Goal: Register for event/course

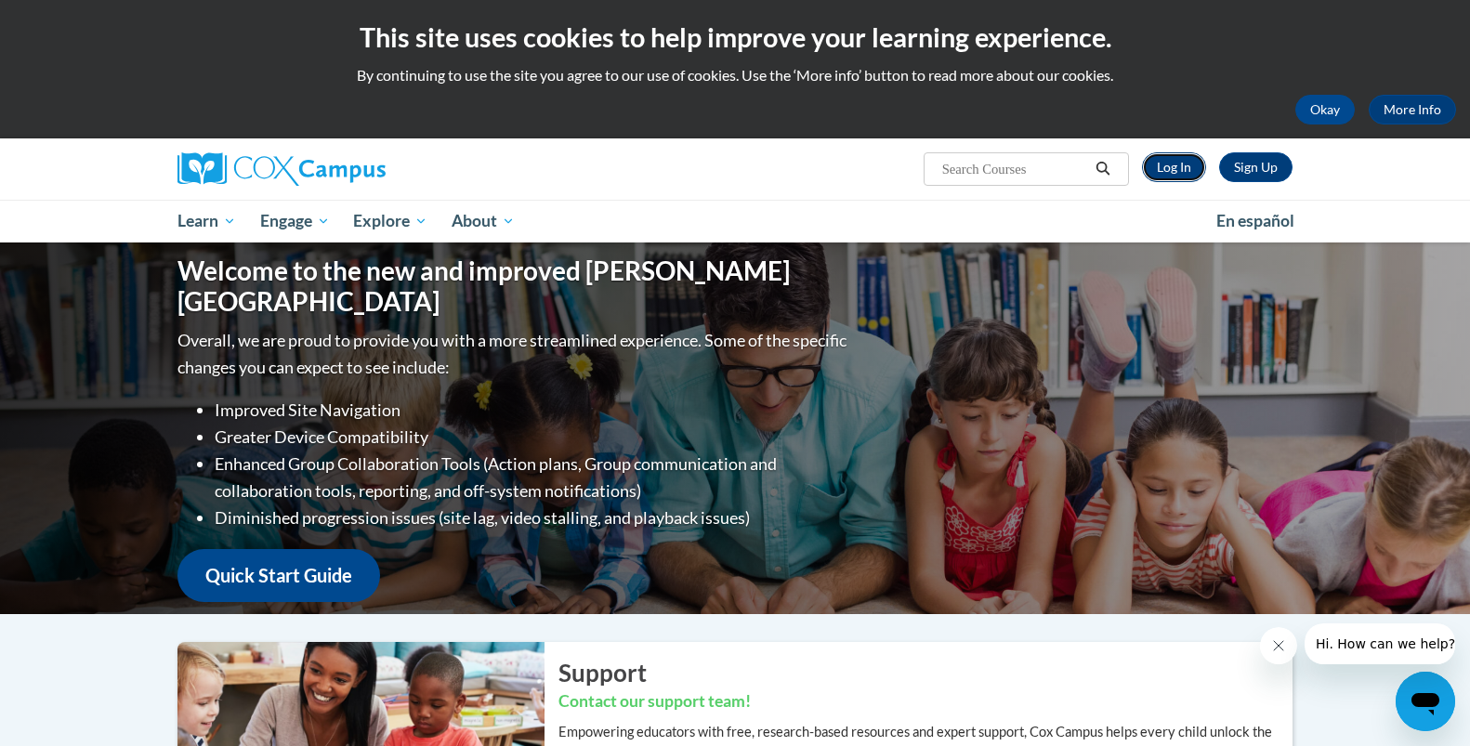
click at [1185, 175] on link "Log In" at bounding box center [1174, 167] width 64 height 30
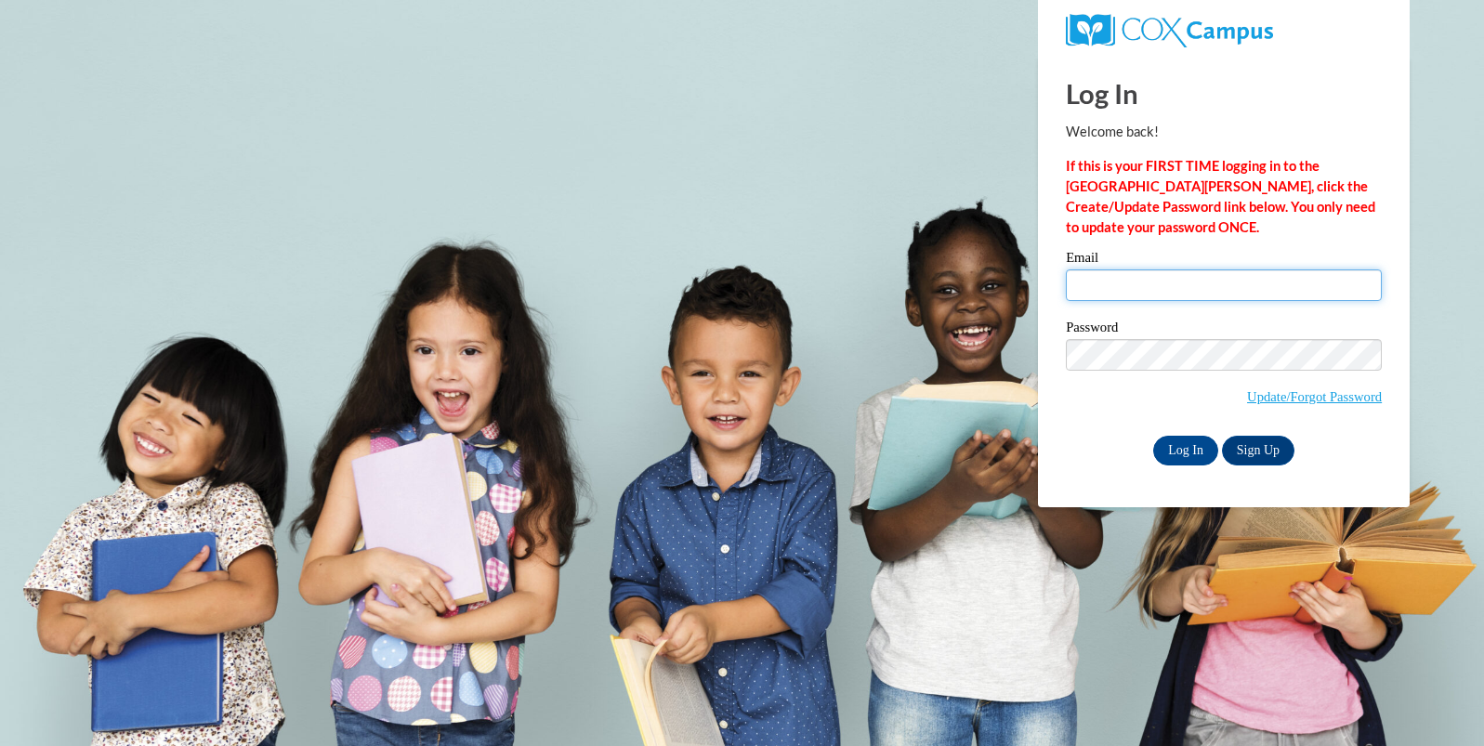
click at [1118, 286] on input "Email" at bounding box center [1224, 285] width 316 height 32
type input "[EMAIL_ADDRESS][DOMAIN_NAME]"
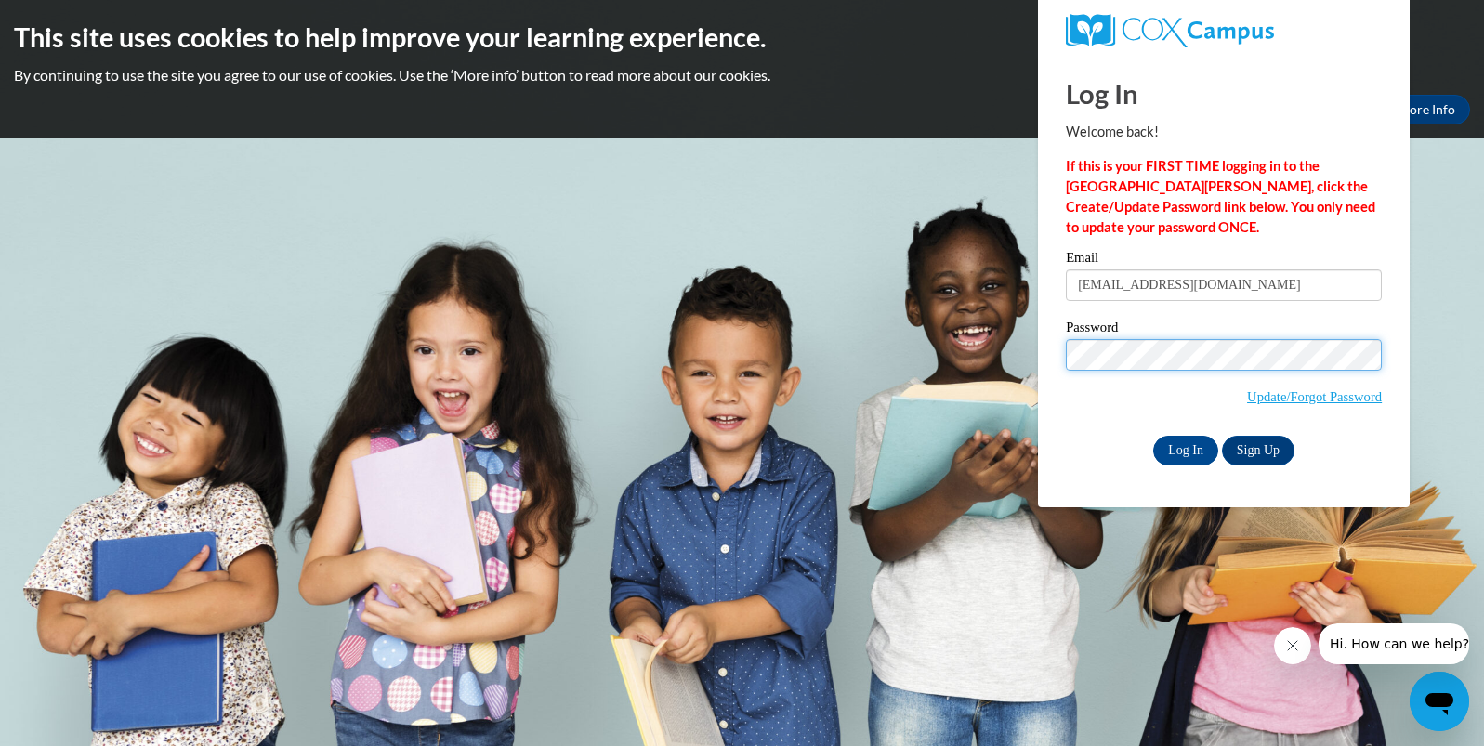
click at [1153, 436] on input "Log In" at bounding box center [1185, 451] width 65 height 30
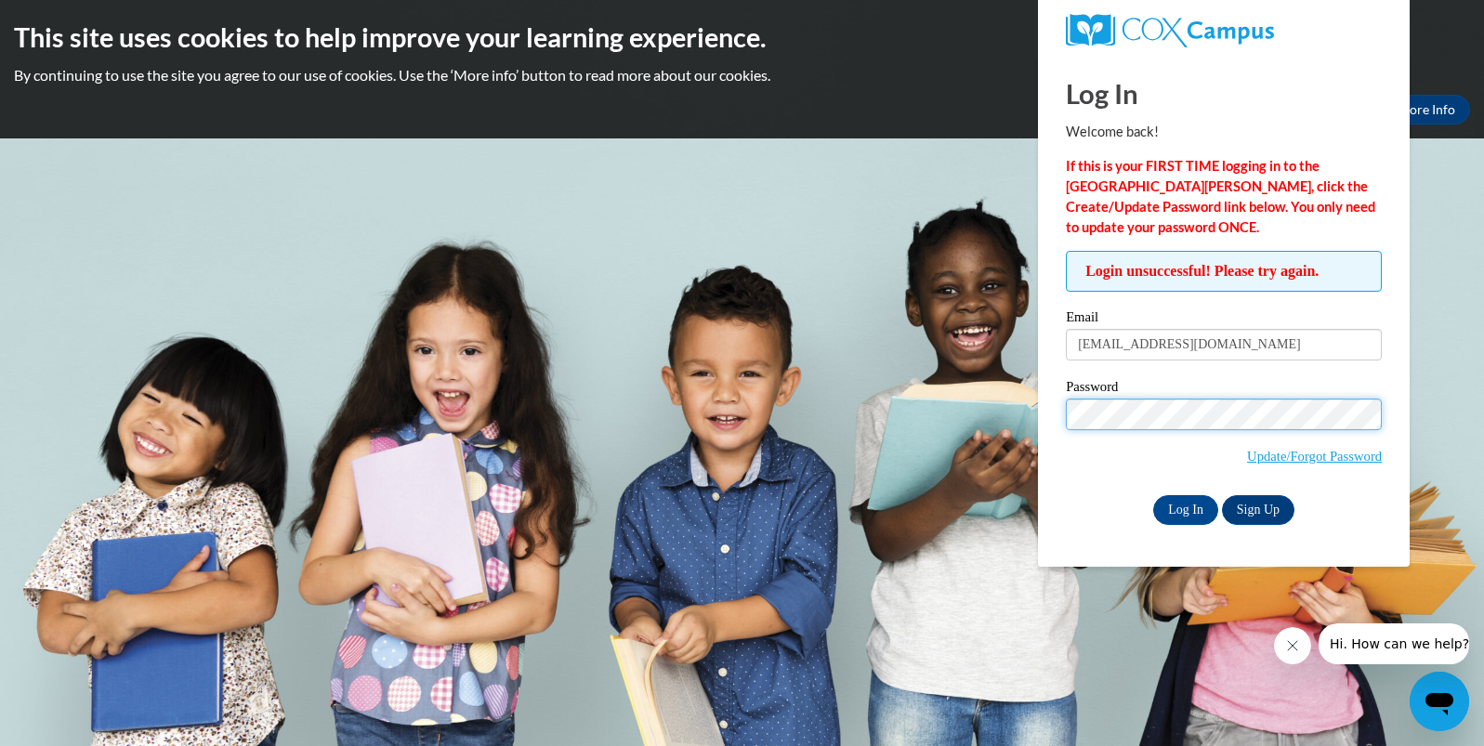
click at [1153, 495] on input "Log In" at bounding box center [1185, 510] width 65 height 30
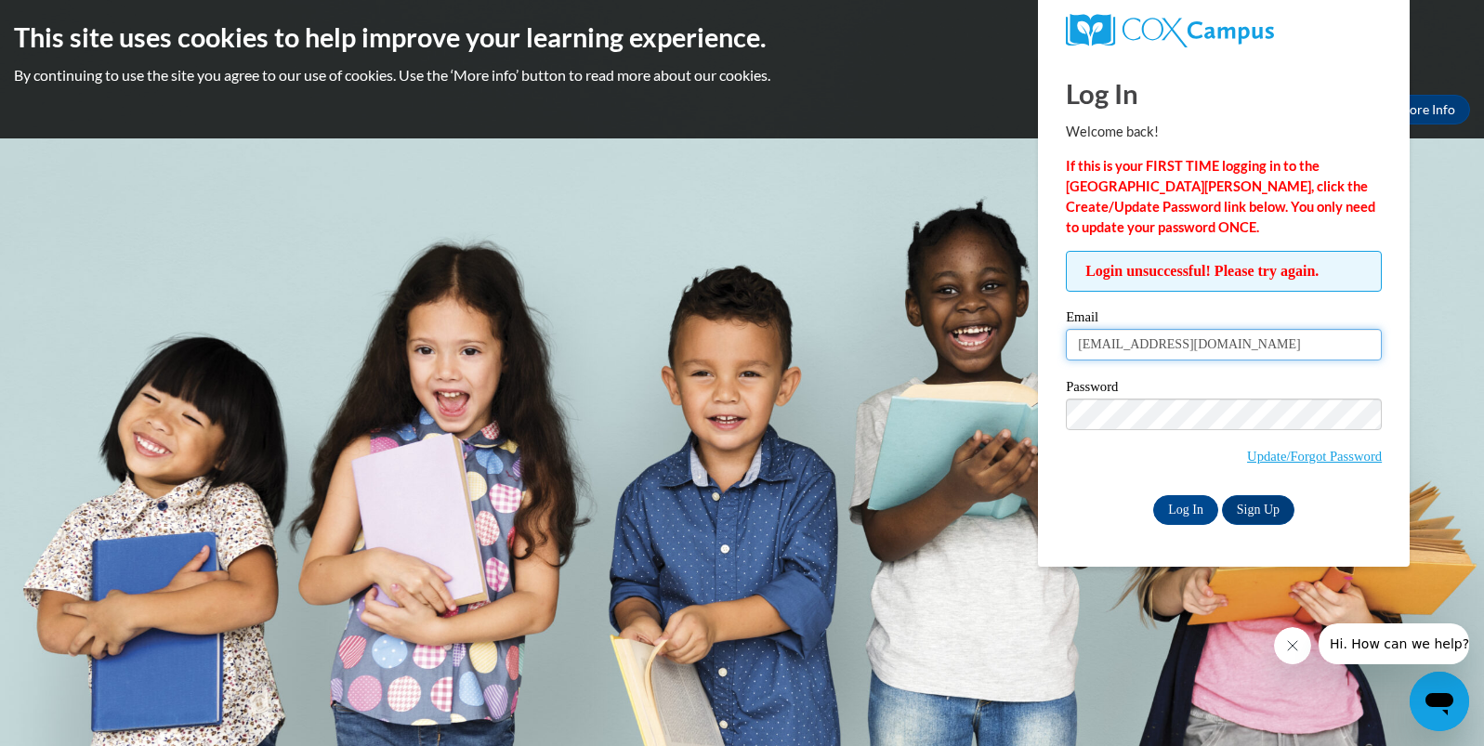
click at [1209, 339] on input "[EMAIL_ADDRESS][DOMAIN_NAME]" at bounding box center [1224, 345] width 316 height 32
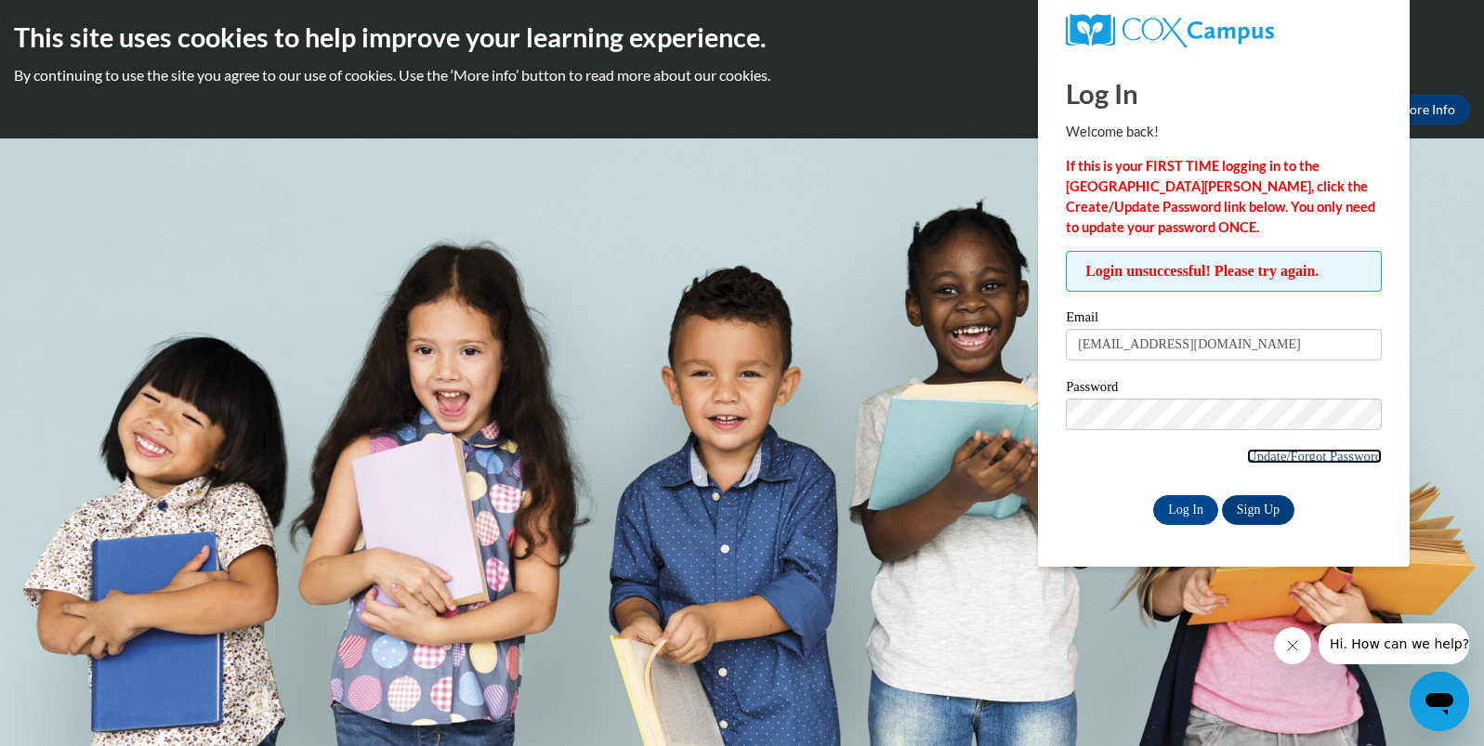
click at [1327, 451] on link "Update/Forgot Password" at bounding box center [1314, 456] width 135 height 15
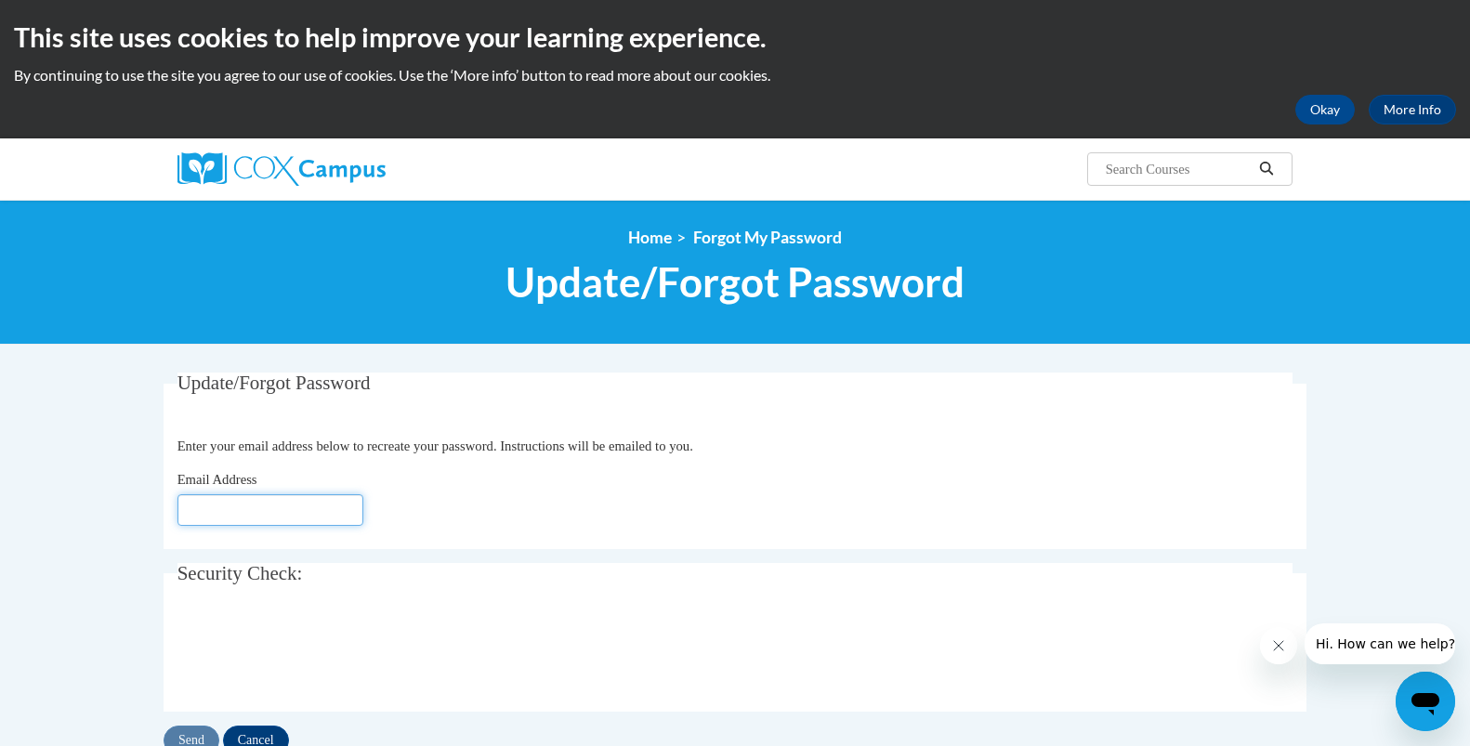
click at [301, 511] on input "Email Address" at bounding box center [270, 510] width 186 height 32
type input "[EMAIL_ADDRESS][DOMAIN_NAME]"
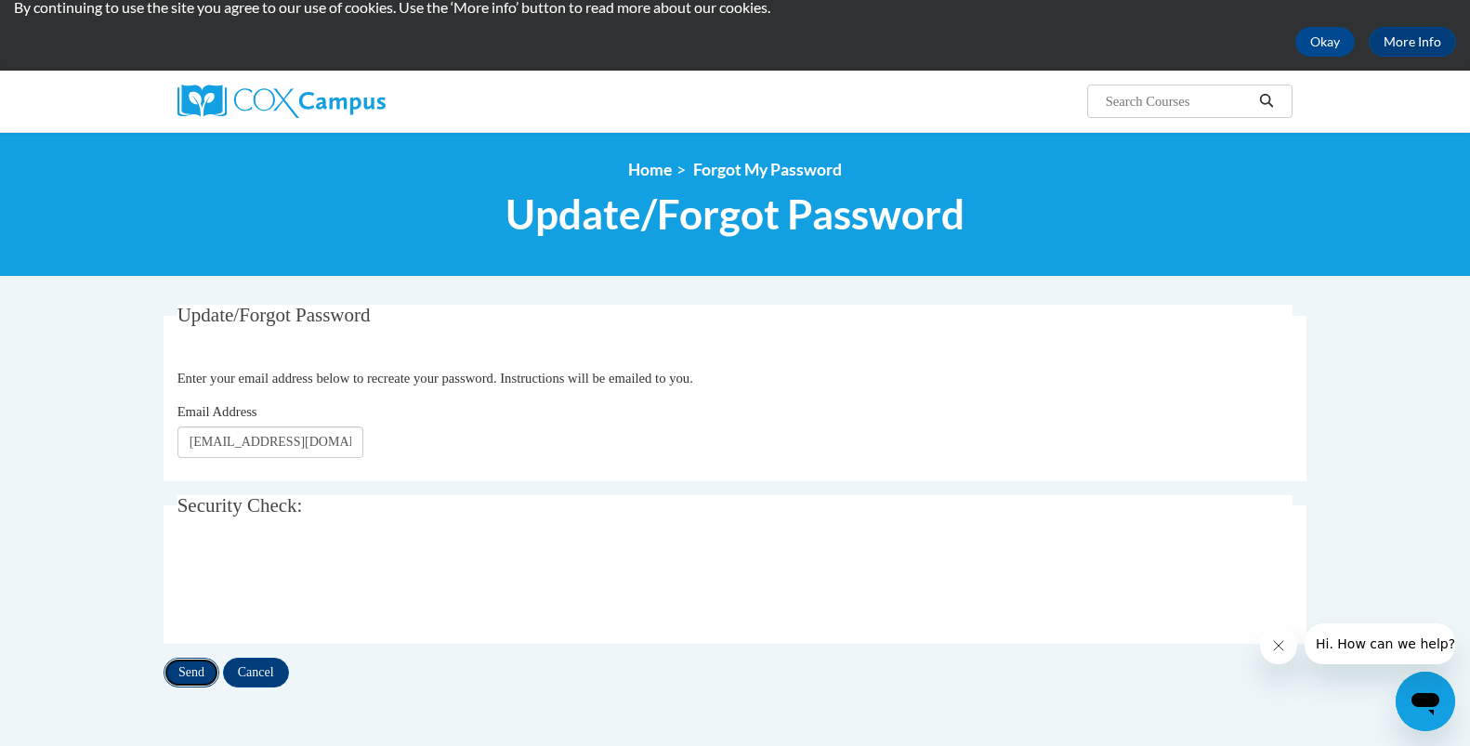
click at [189, 670] on input "Send" at bounding box center [191, 673] width 56 height 30
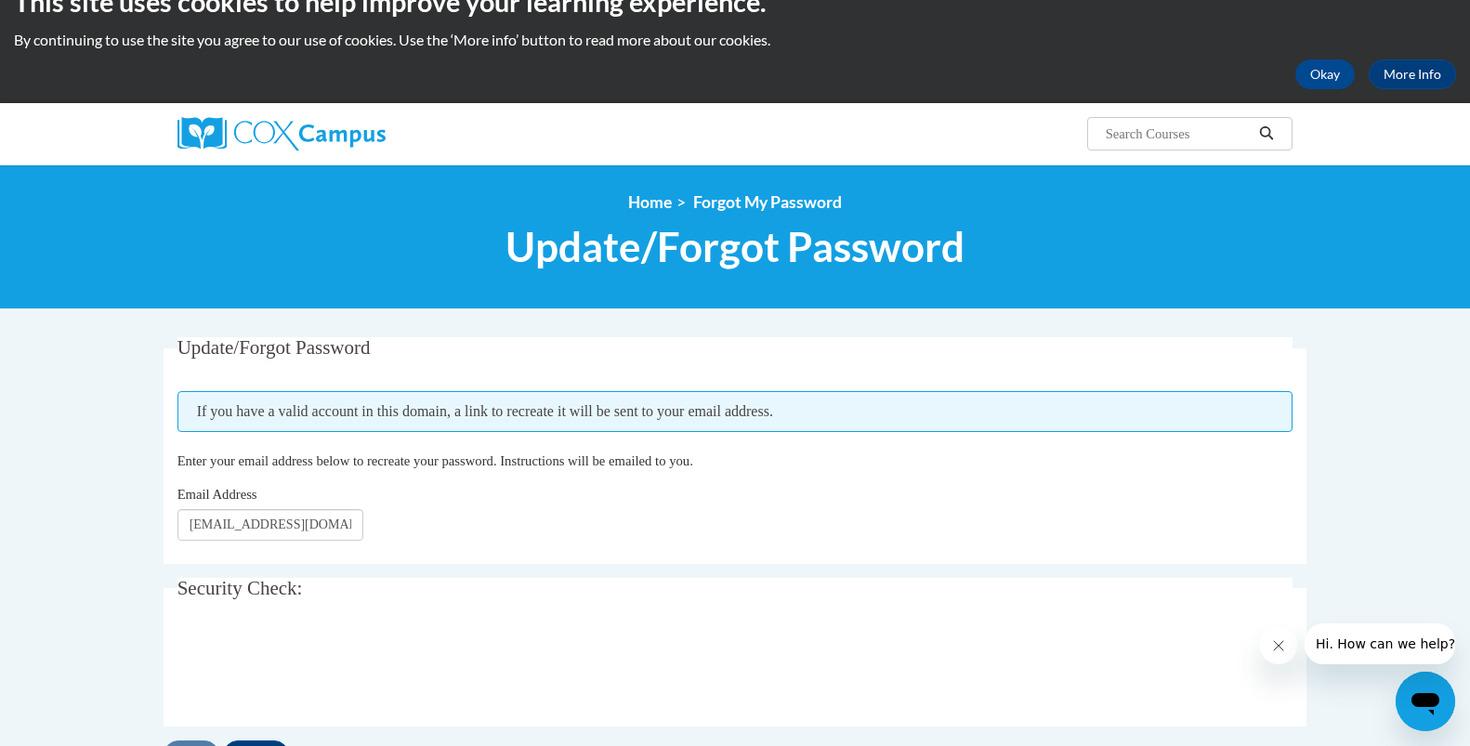
scroll to position [59, 0]
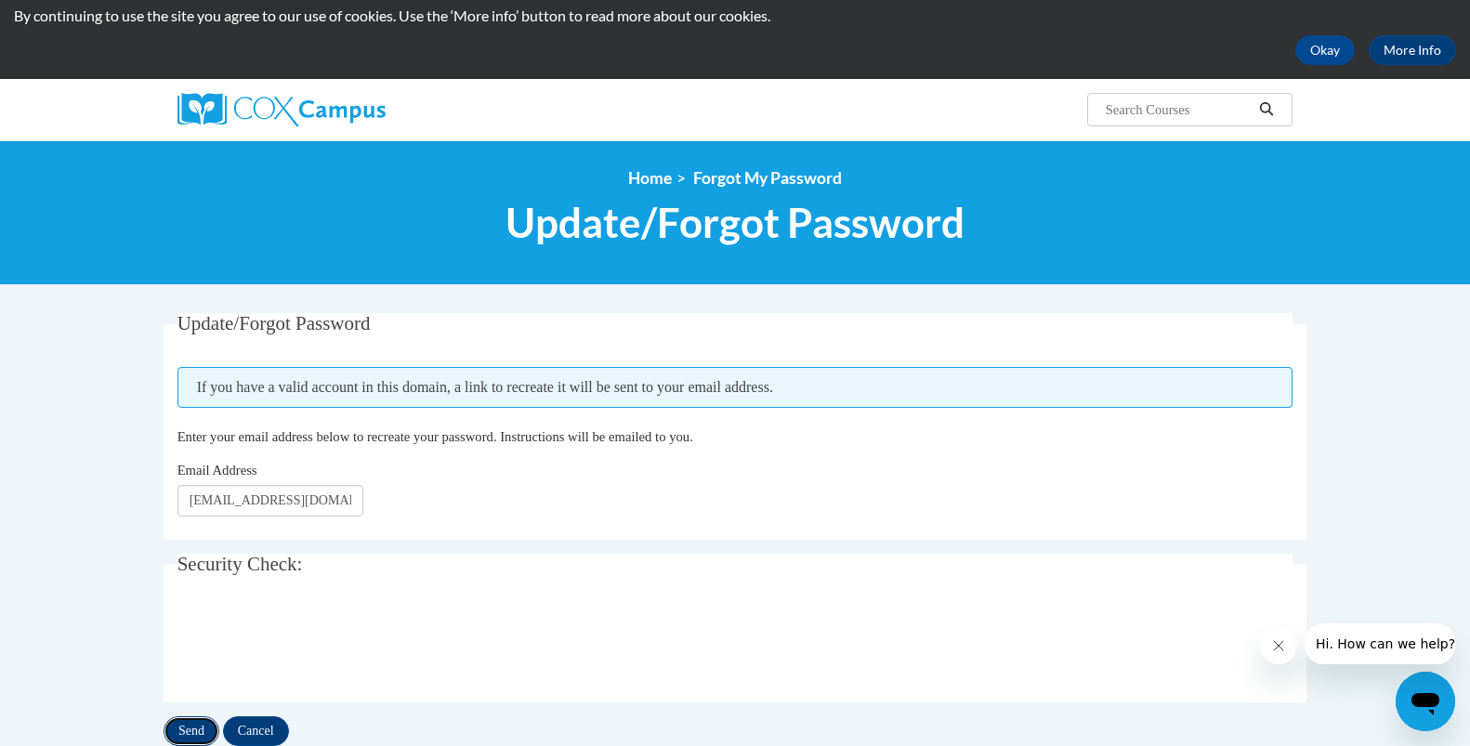
click at [195, 723] on input "Send" at bounding box center [191, 731] width 56 height 30
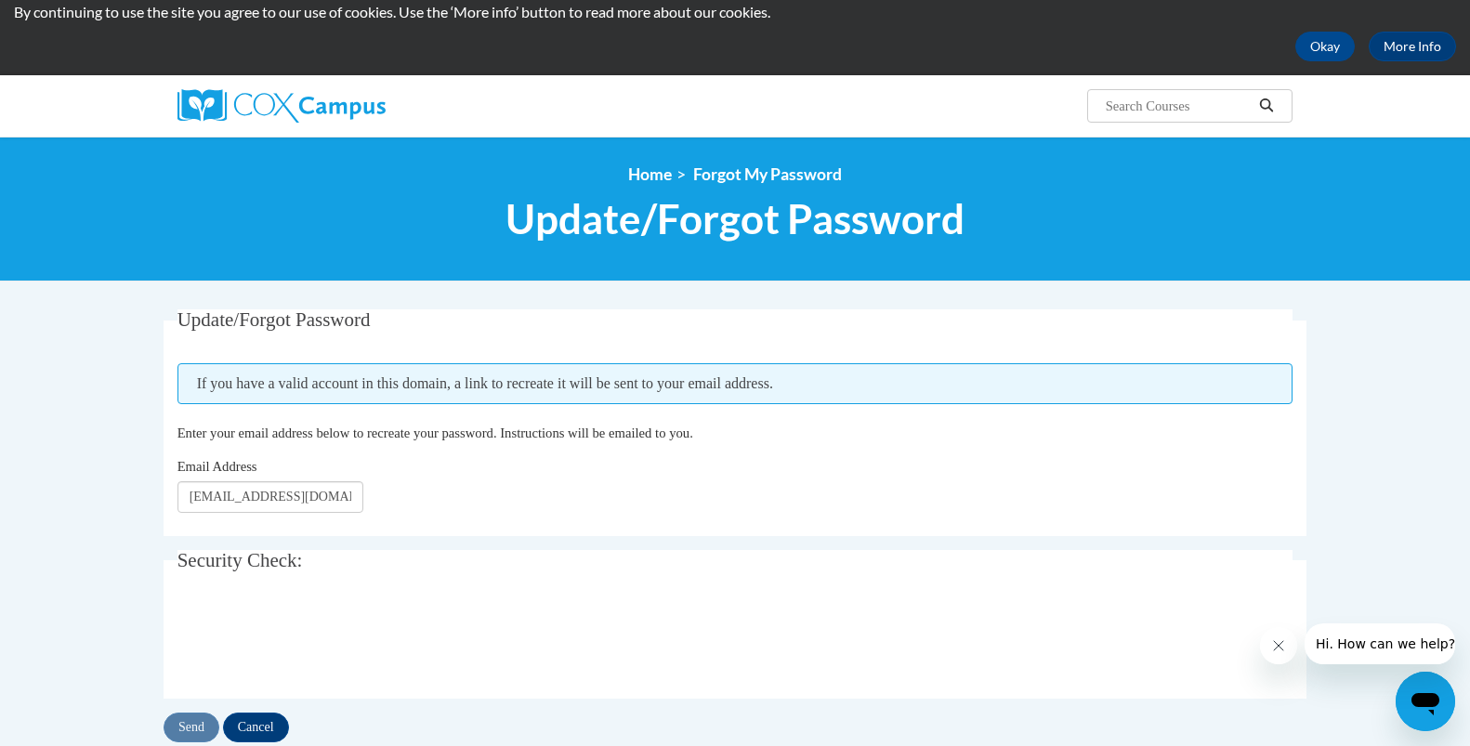
scroll to position [85, 0]
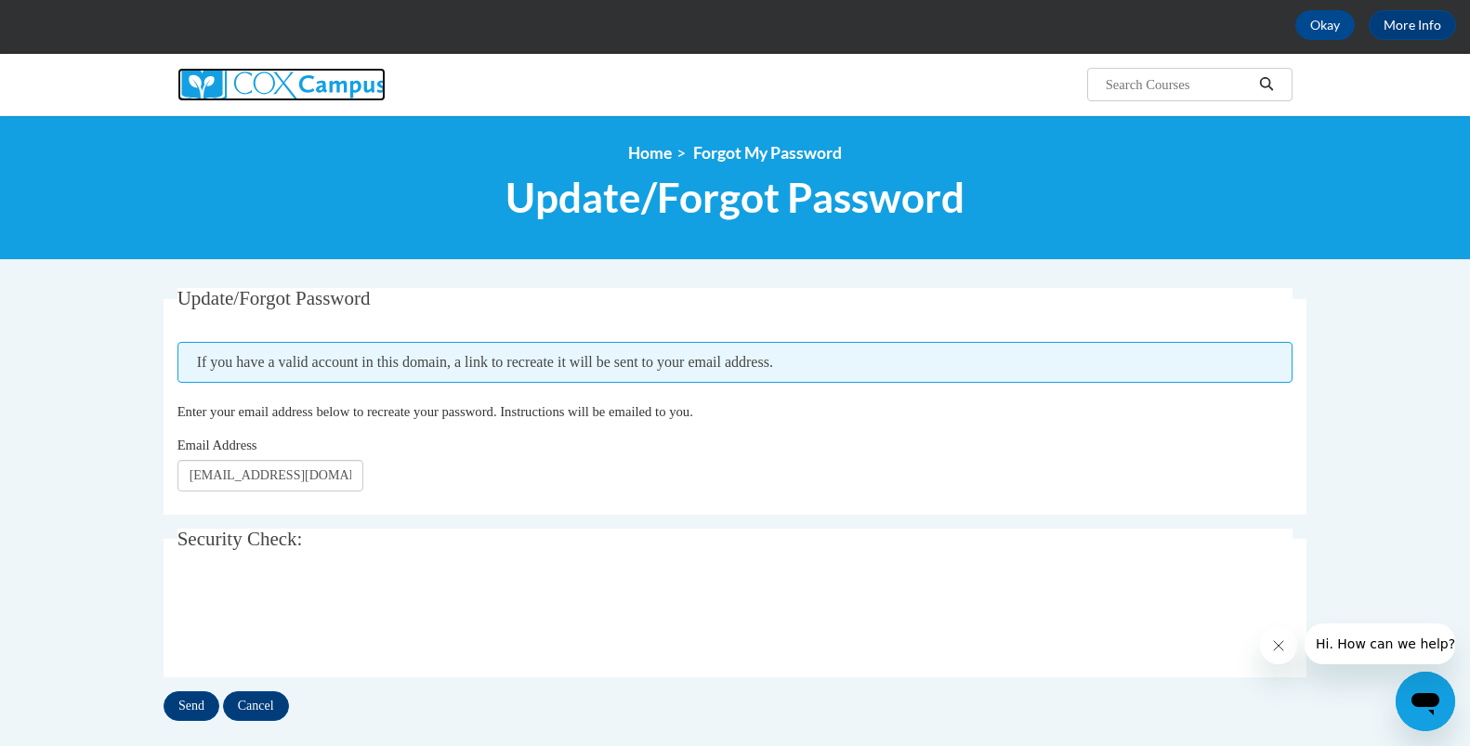
click at [215, 85] on img at bounding box center [281, 84] width 208 height 33
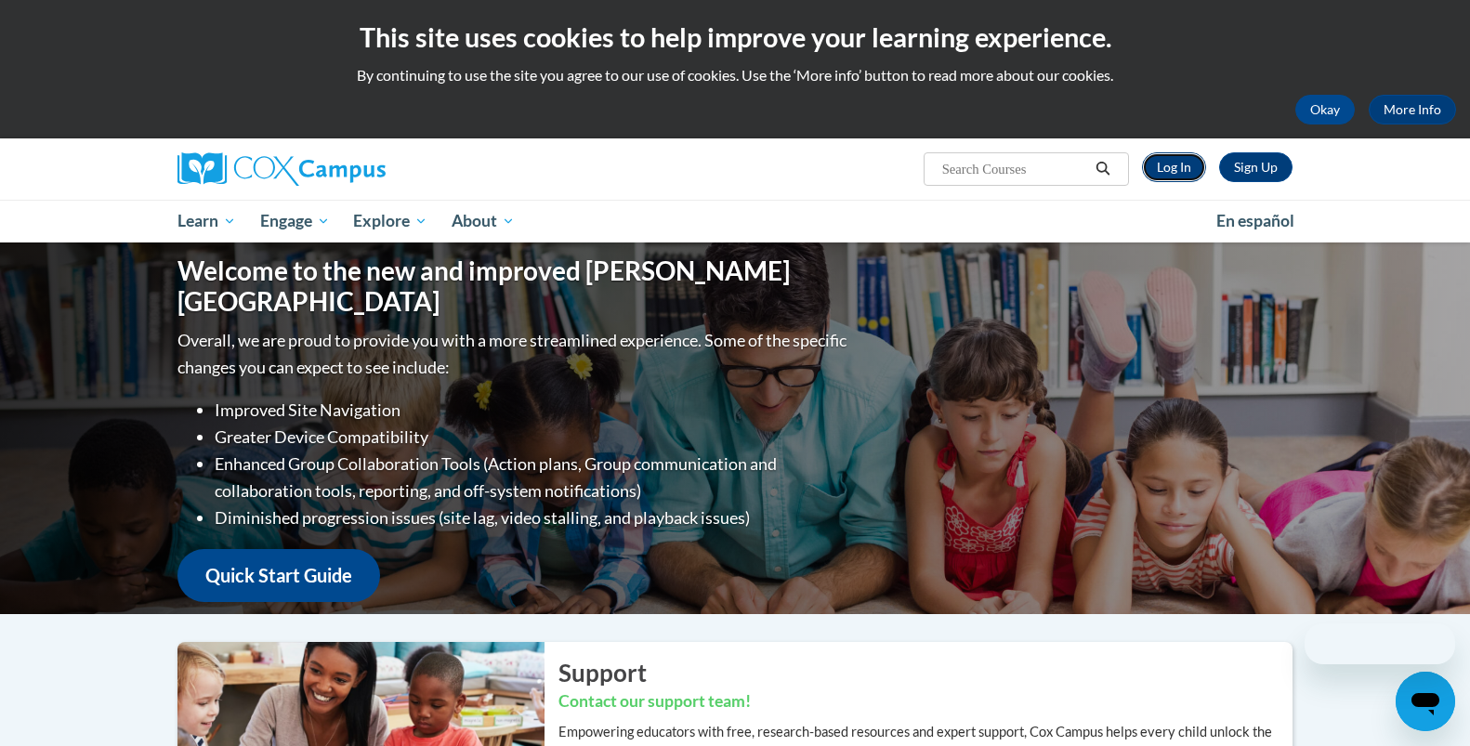
click at [1167, 169] on link "Log In" at bounding box center [1174, 167] width 64 height 30
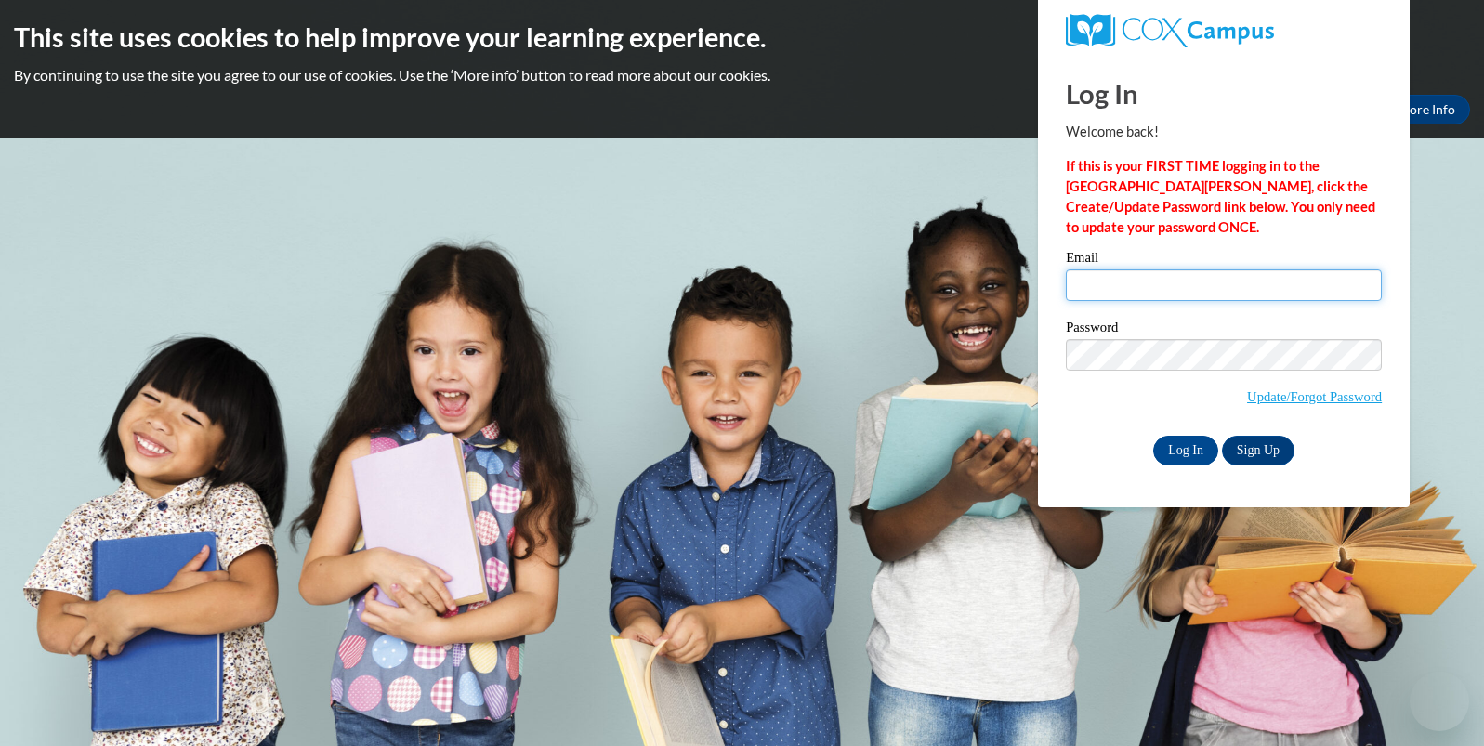
click at [1068, 280] on input "Email" at bounding box center [1224, 285] width 316 height 32
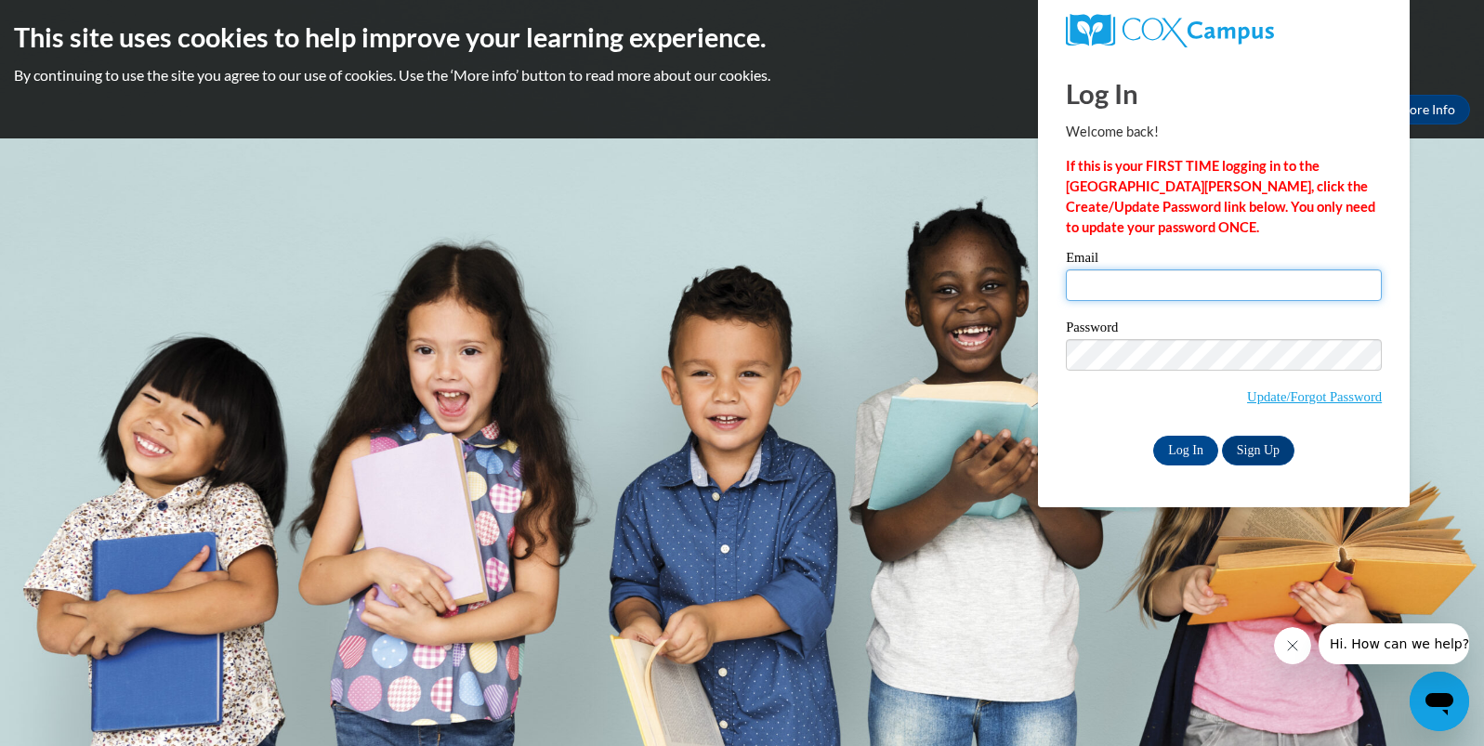
type input "[EMAIL_ADDRESS][DOMAIN_NAME]"
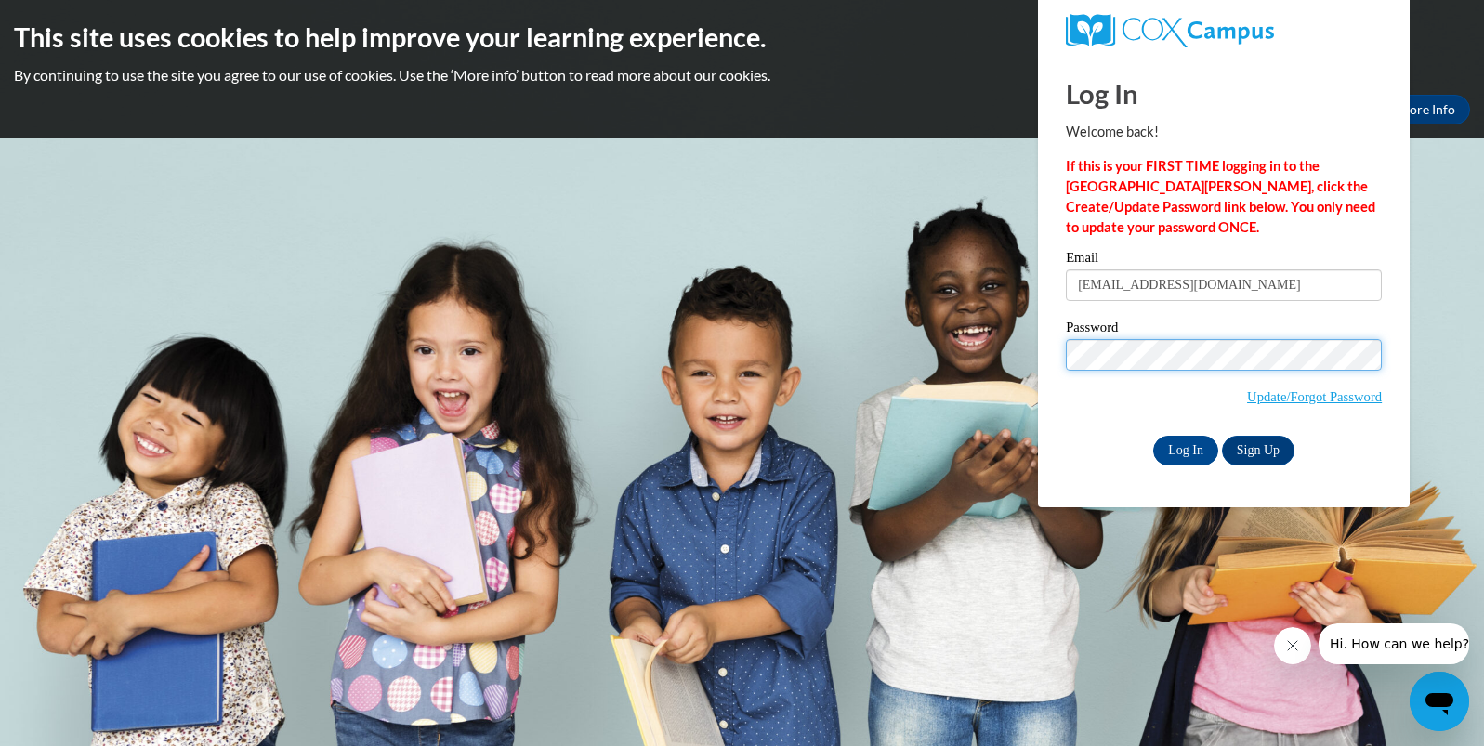
click at [1153, 436] on input "Log In" at bounding box center [1185, 451] width 65 height 30
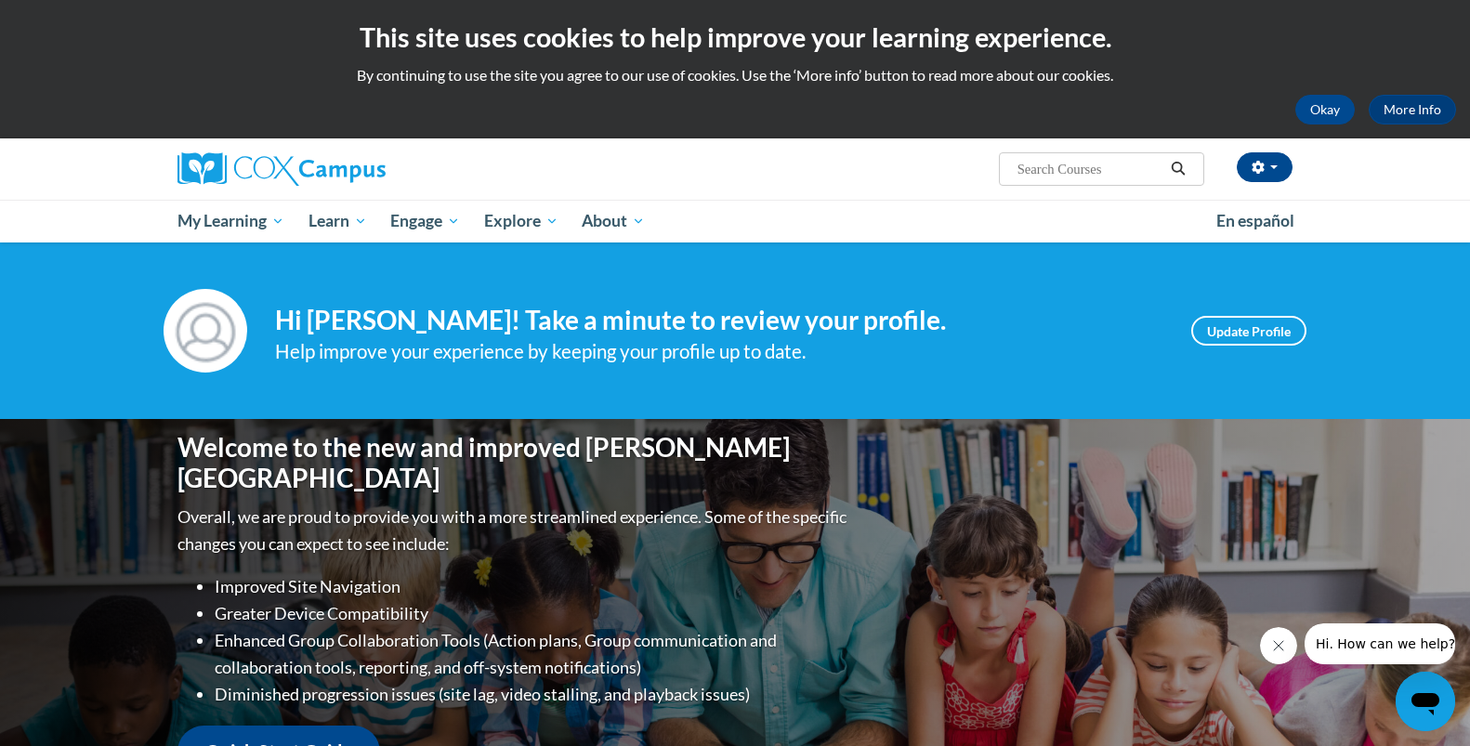
click at [1052, 172] on input "Search..." at bounding box center [1089, 169] width 149 height 22
type input "vocabulary"
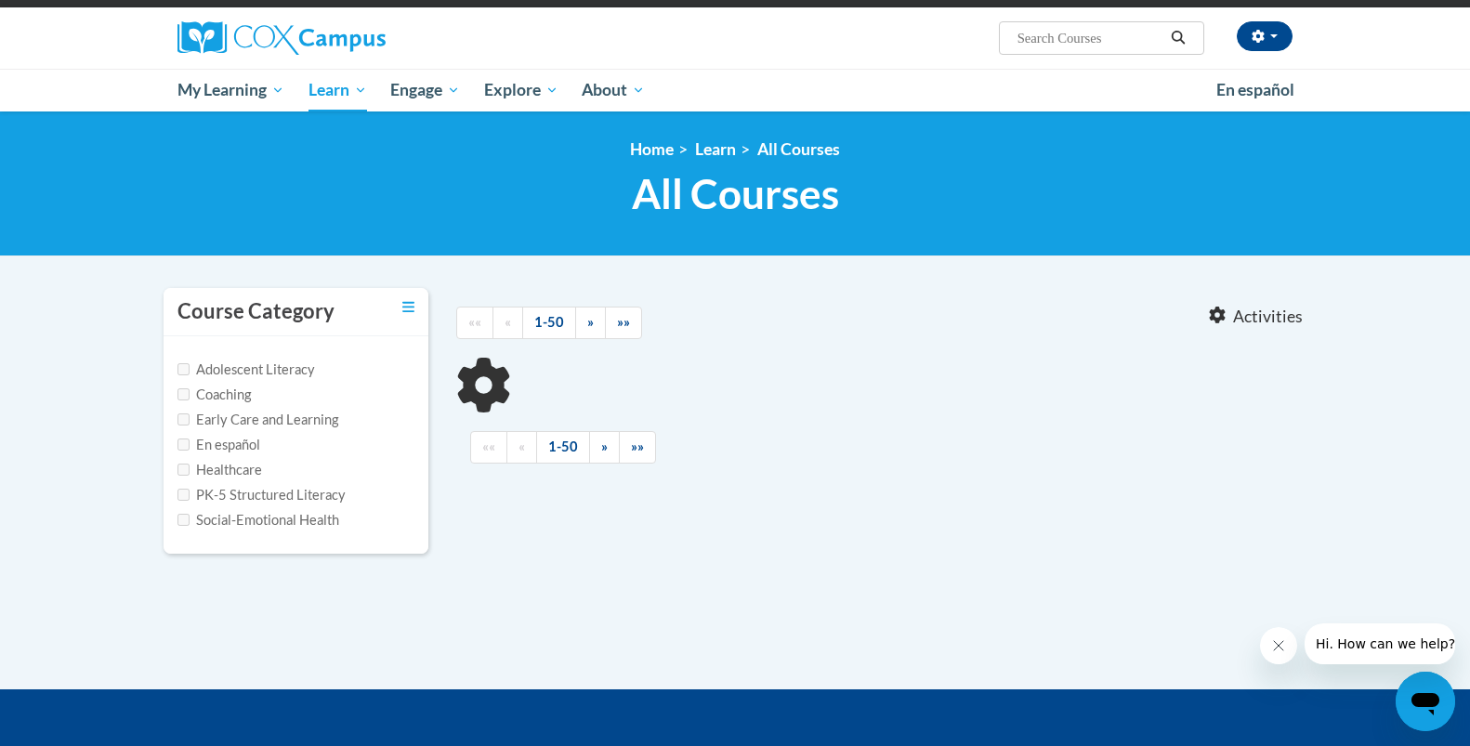
type input "vocabulary"
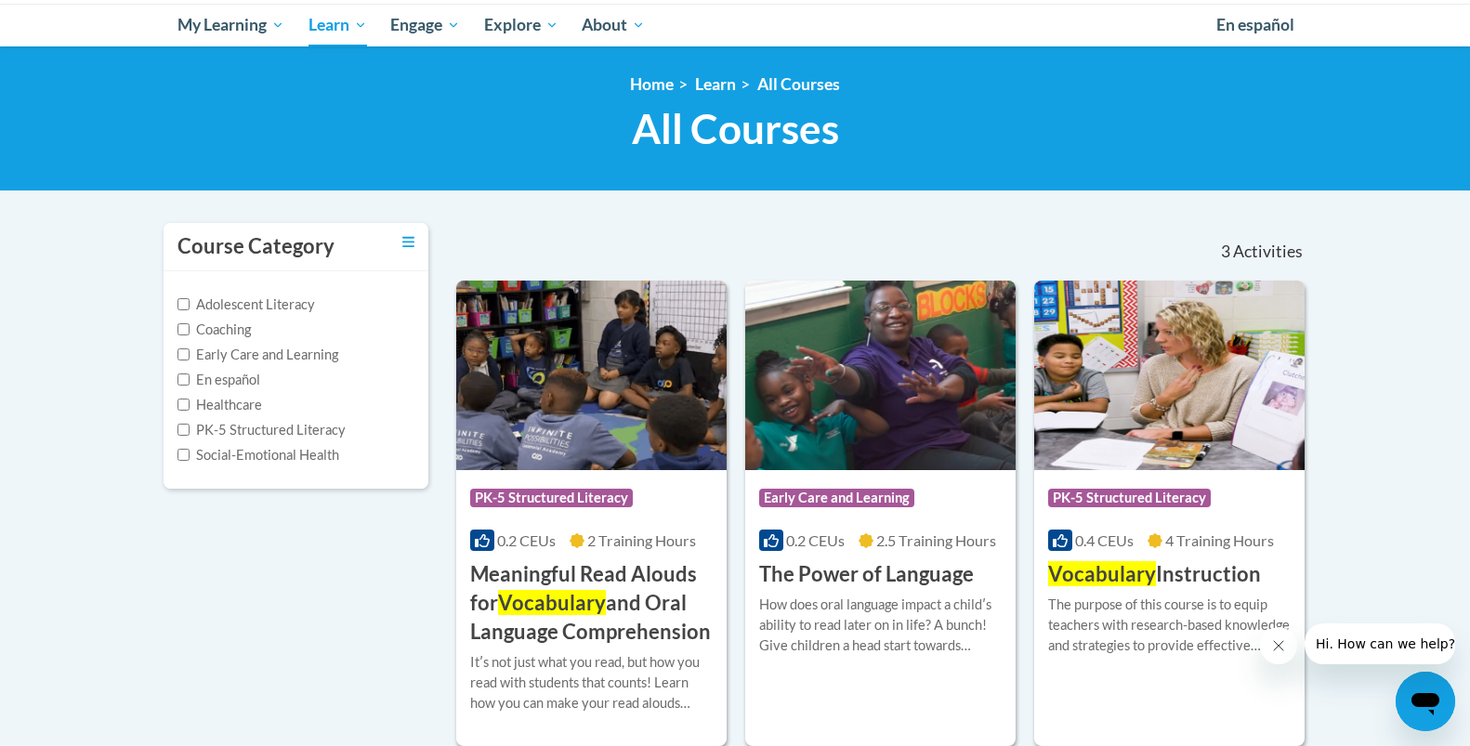
scroll to position [256, 0]
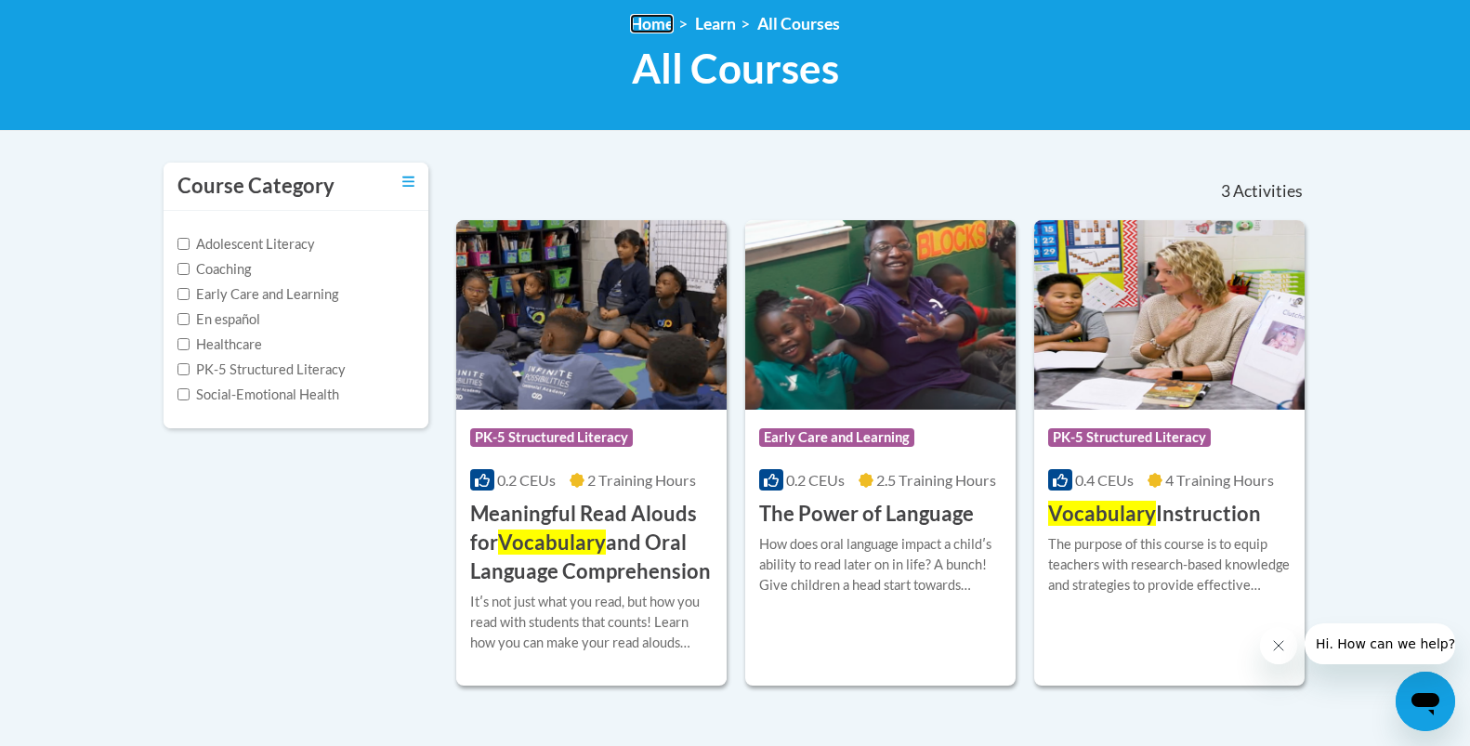
click at [659, 19] on link "Home" at bounding box center [652, 24] width 44 height 20
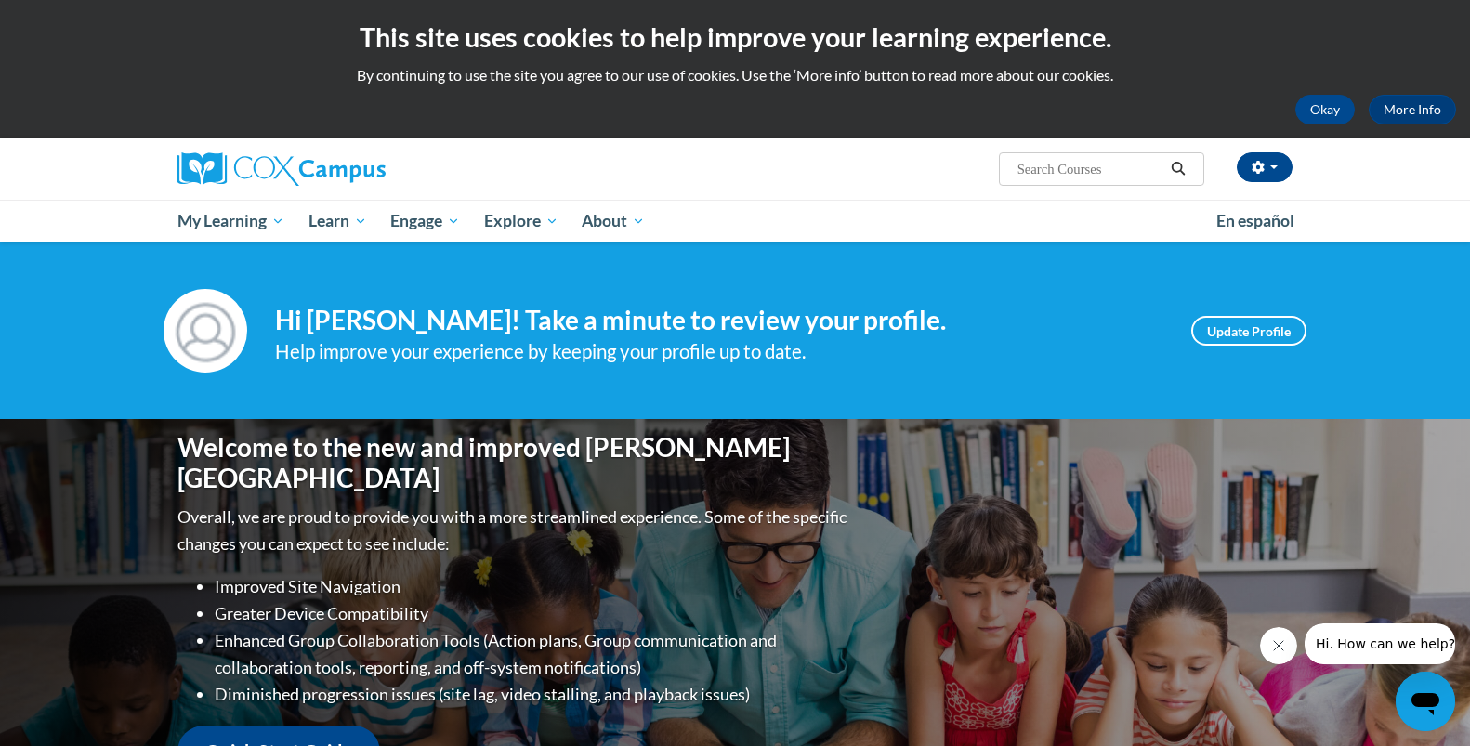
click at [1069, 173] on input "Search..." at bounding box center [1089, 169] width 149 height 22
type input "vocabulary"
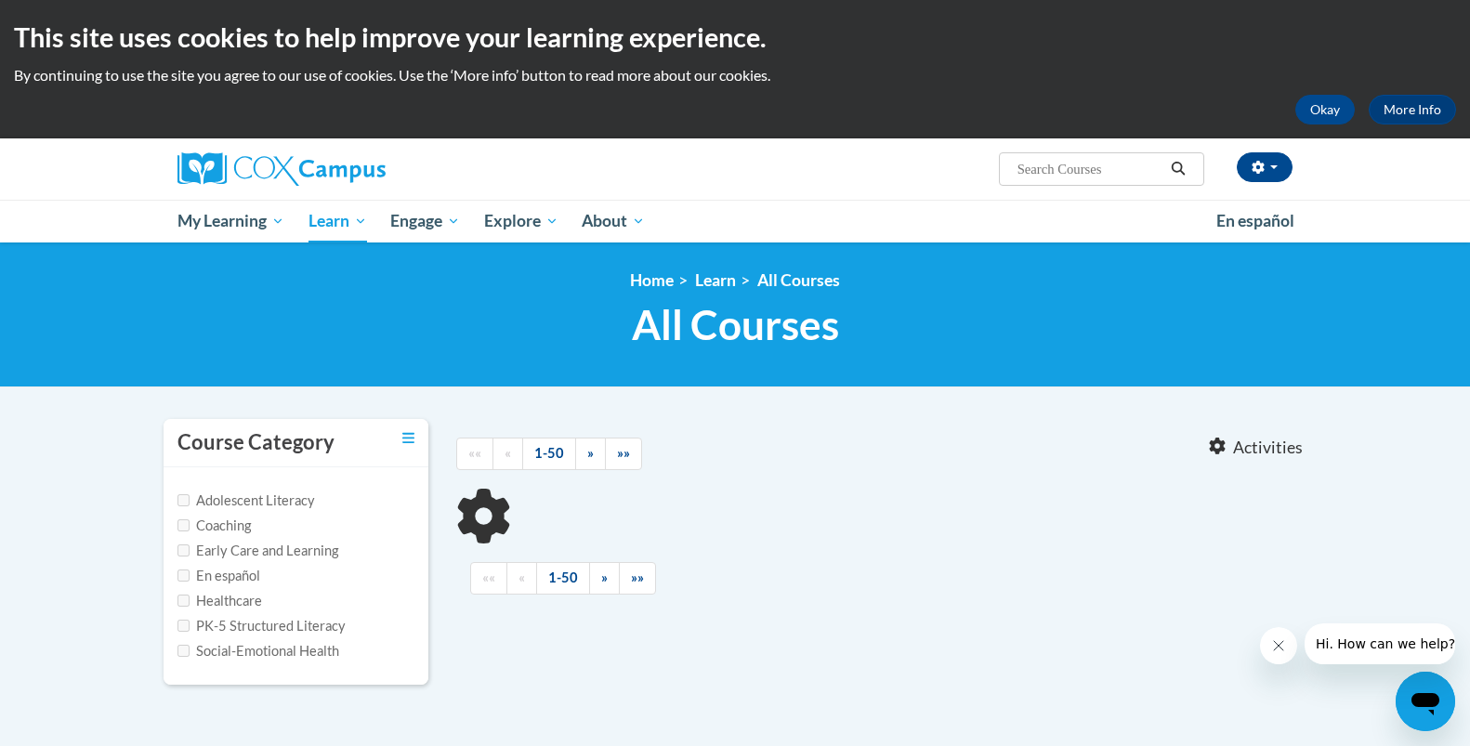
type input "vocabulary"
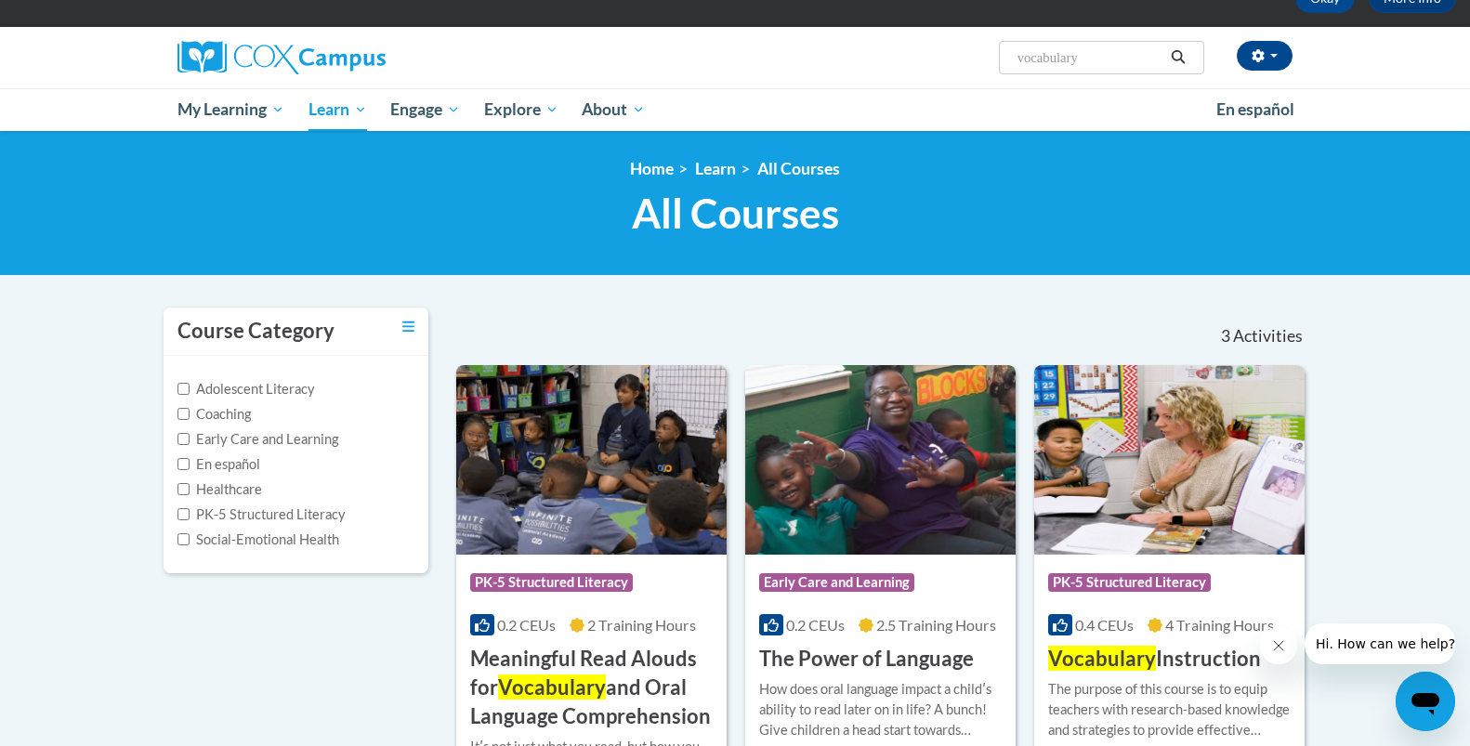
scroll to position [183, 0]
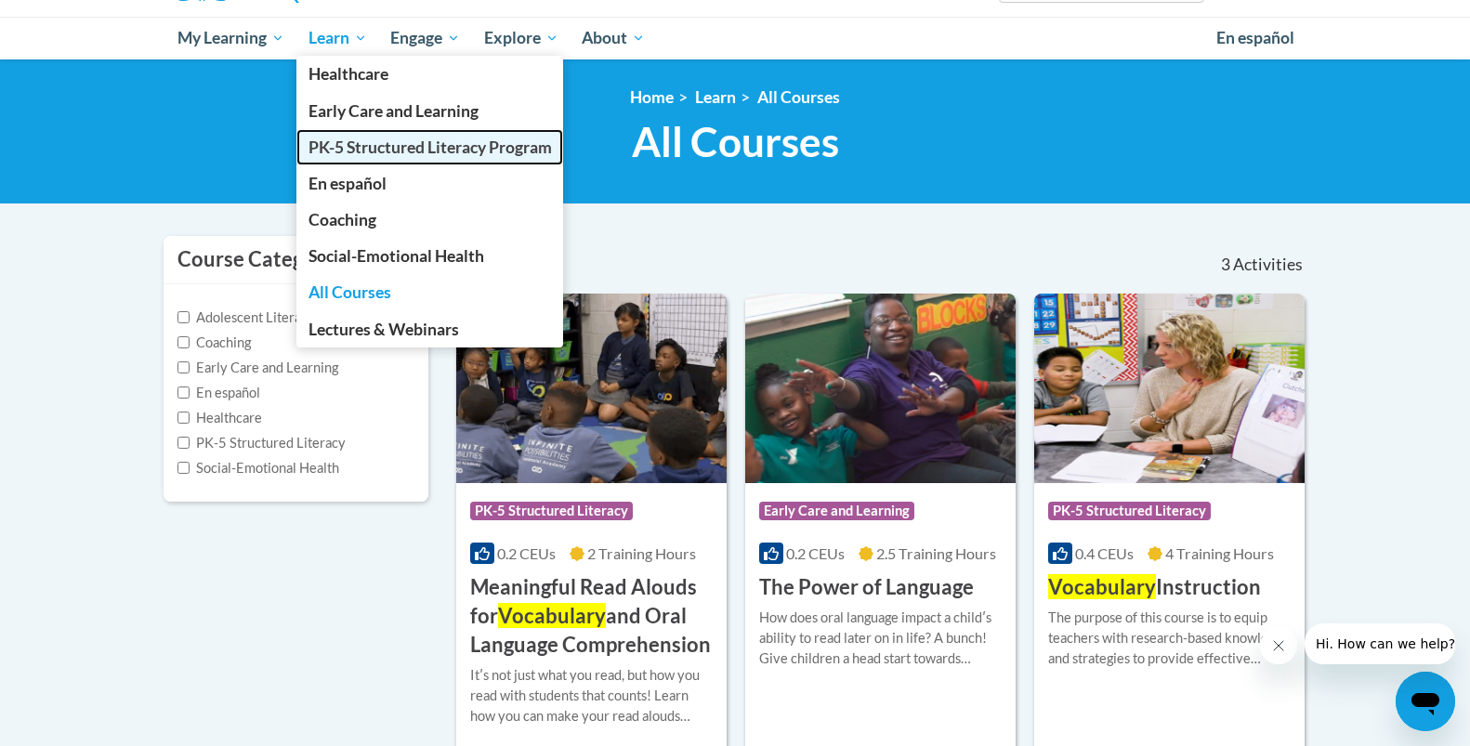
click at [357, 144] on span "PK-5 Structured Literacy Program" at bounding box center [429, 147] width 243 height 20
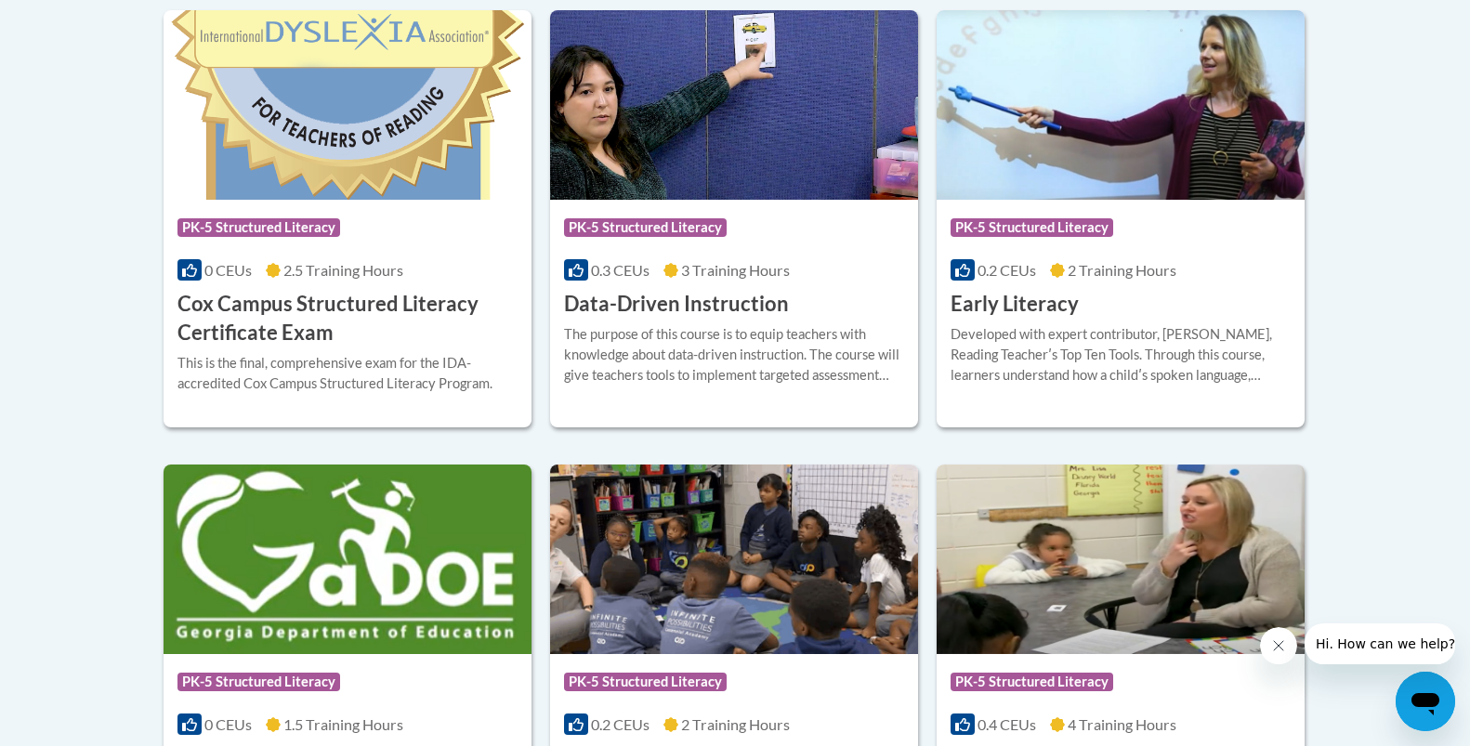
scroll to position [834, 0]
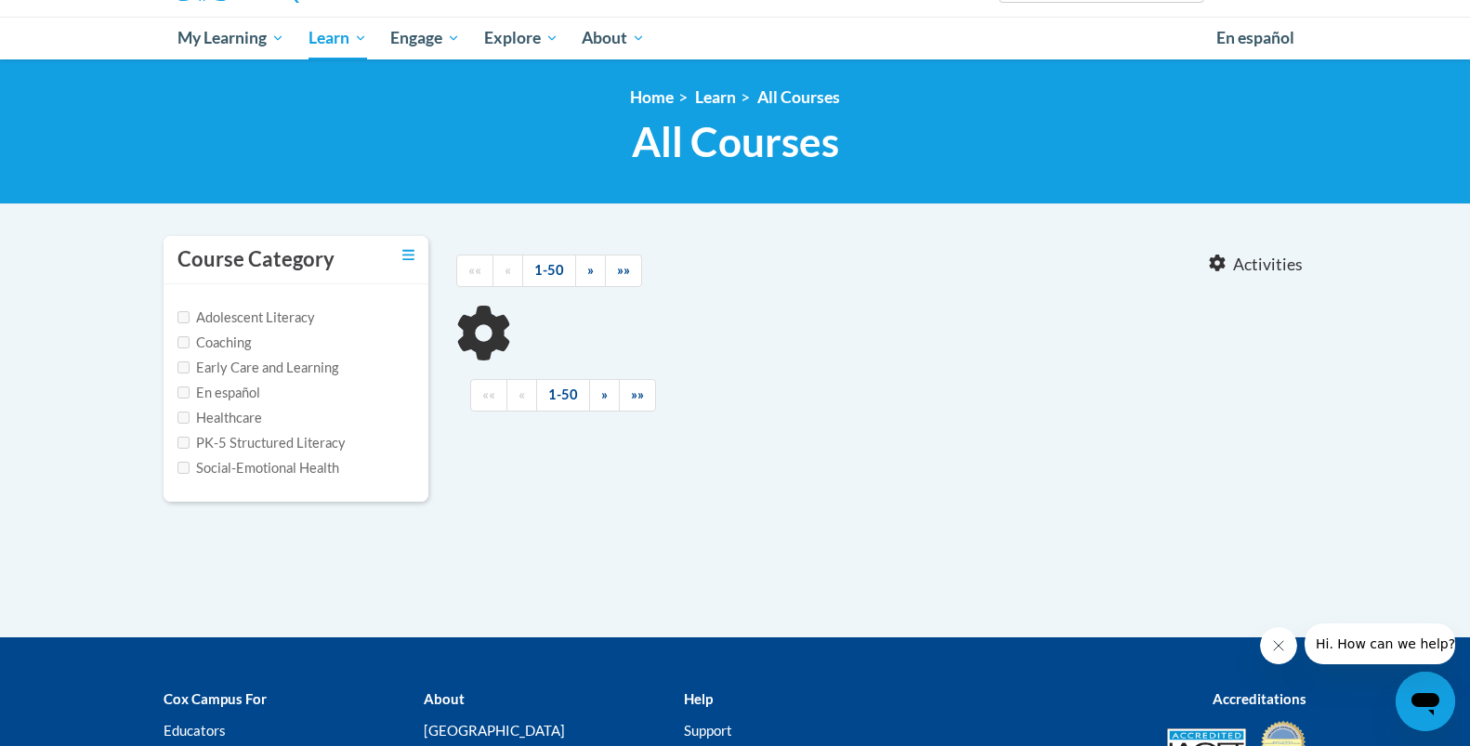
type input "vocabulary"
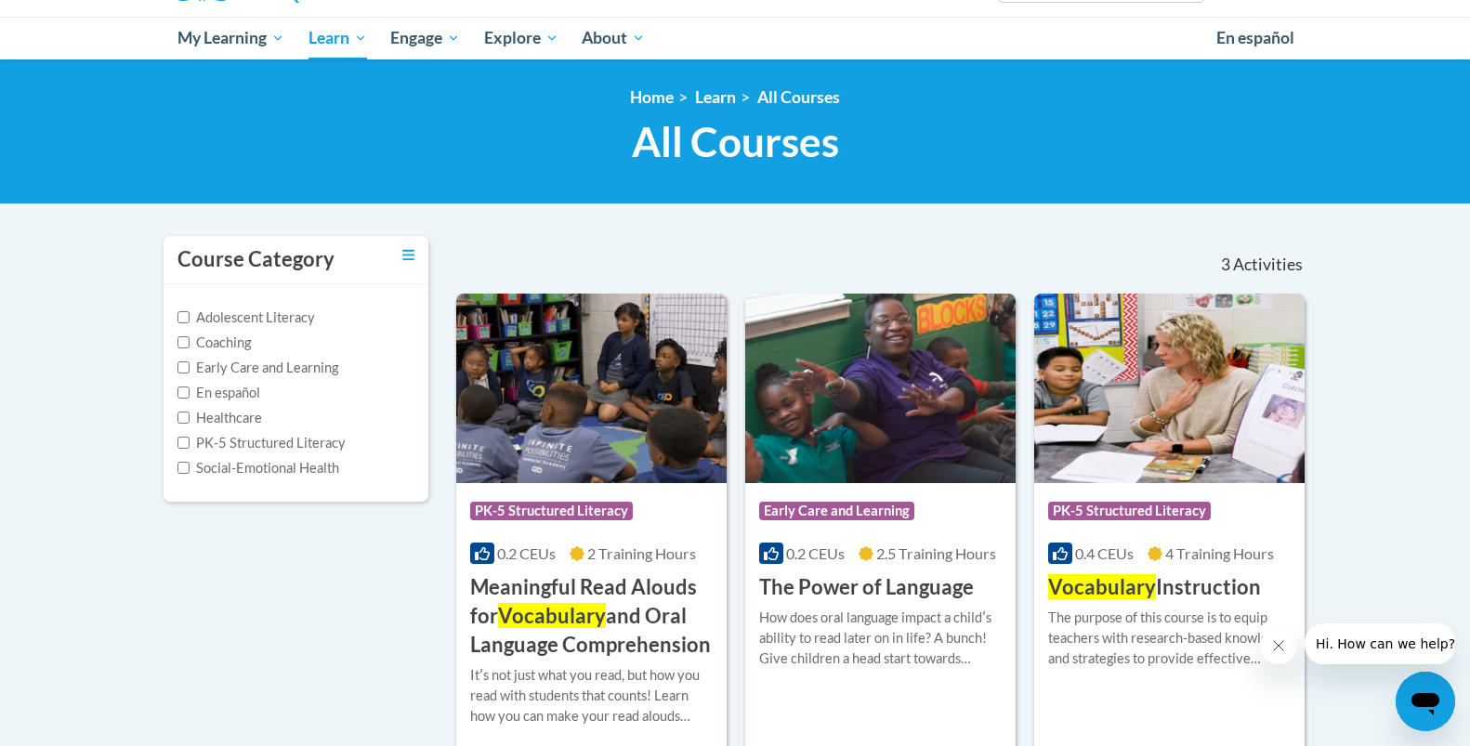
click at [256, 367] on label "Early Care and Learning" at bounding box center [257, 368] width 161 height 20
click at [190, 367] on input "Early Care and Learning" at bounding box center [183, 367] width 12 height 12
checkbox input "true"
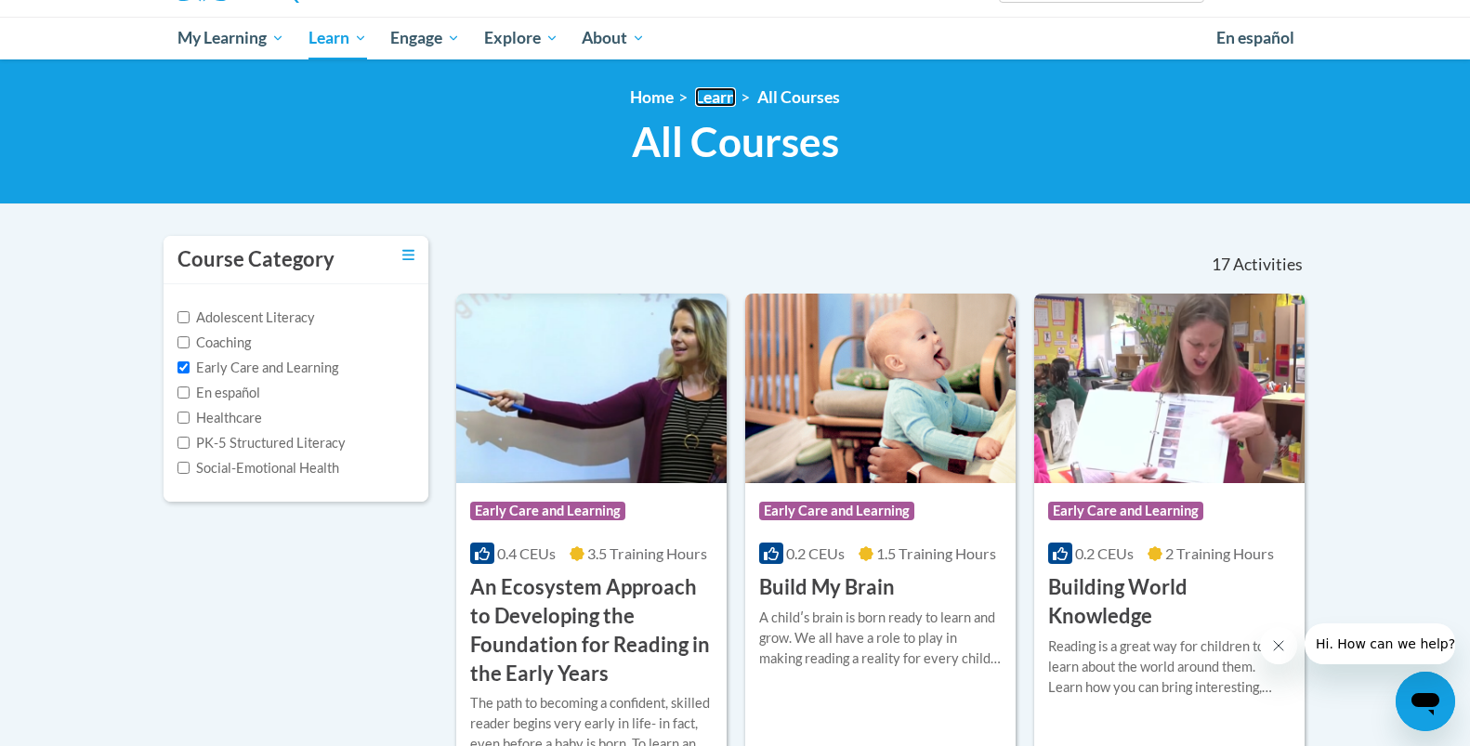
click at [715, 100] on link "Learn" at bounding box center [715, 97] width 41 height 20
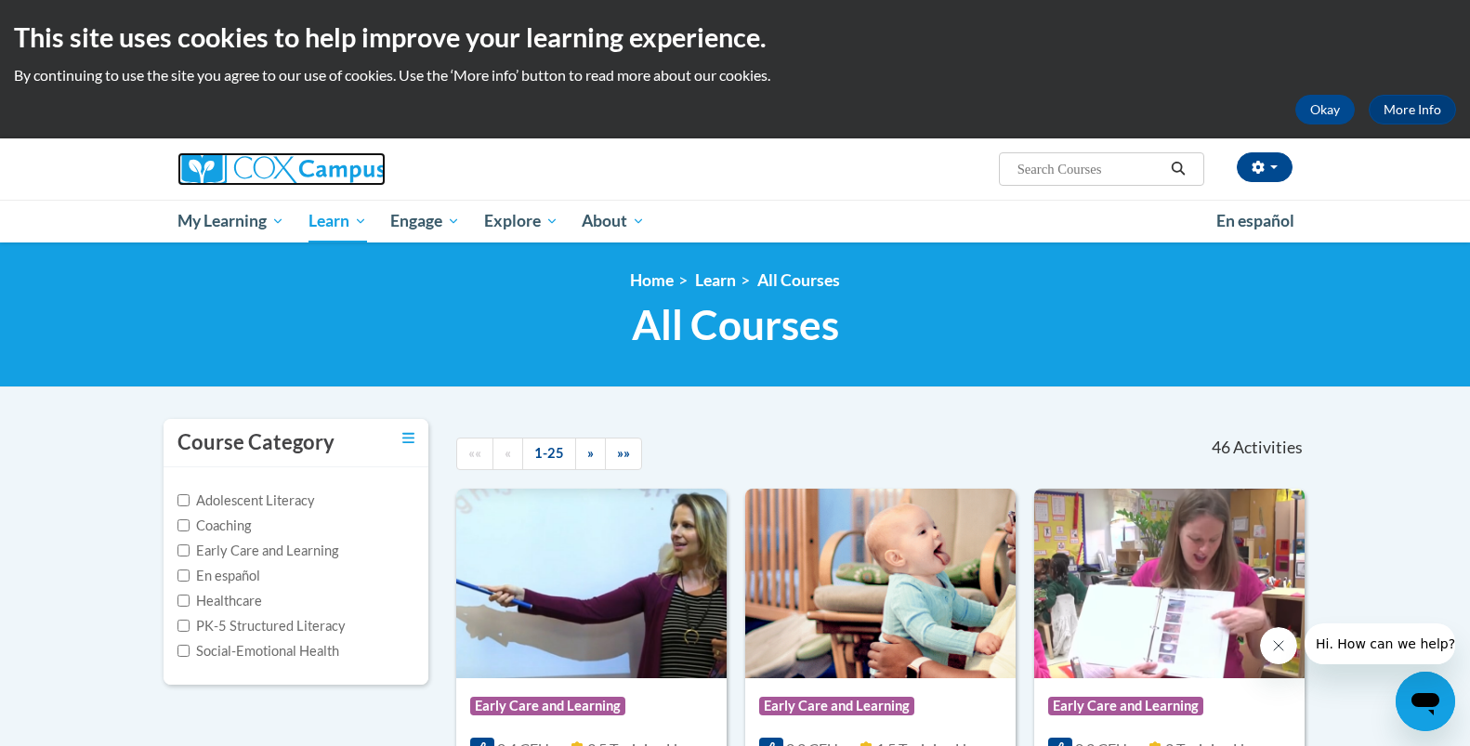
click at [190, 161] on img at bounding box center [281, 168] width 208 height 33
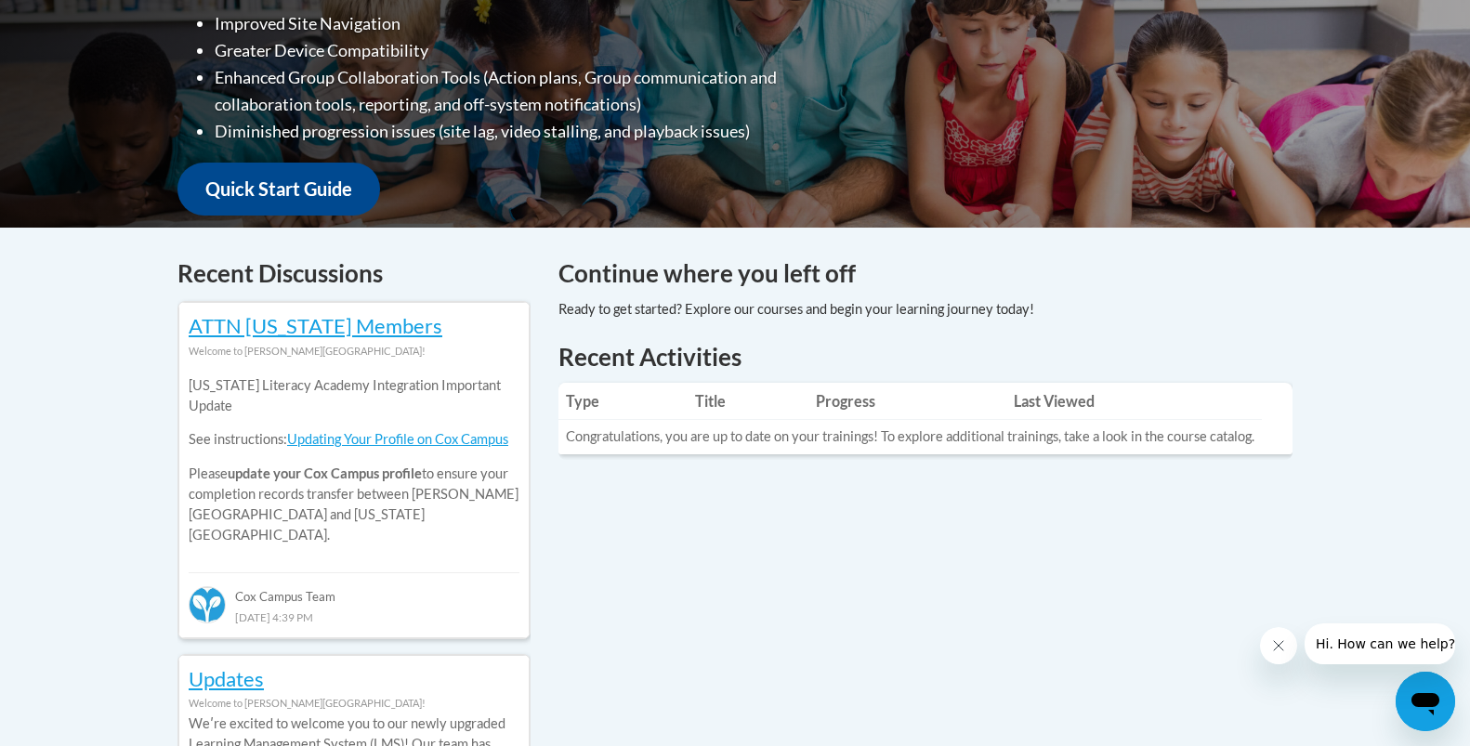
scroll to position [592, 0]
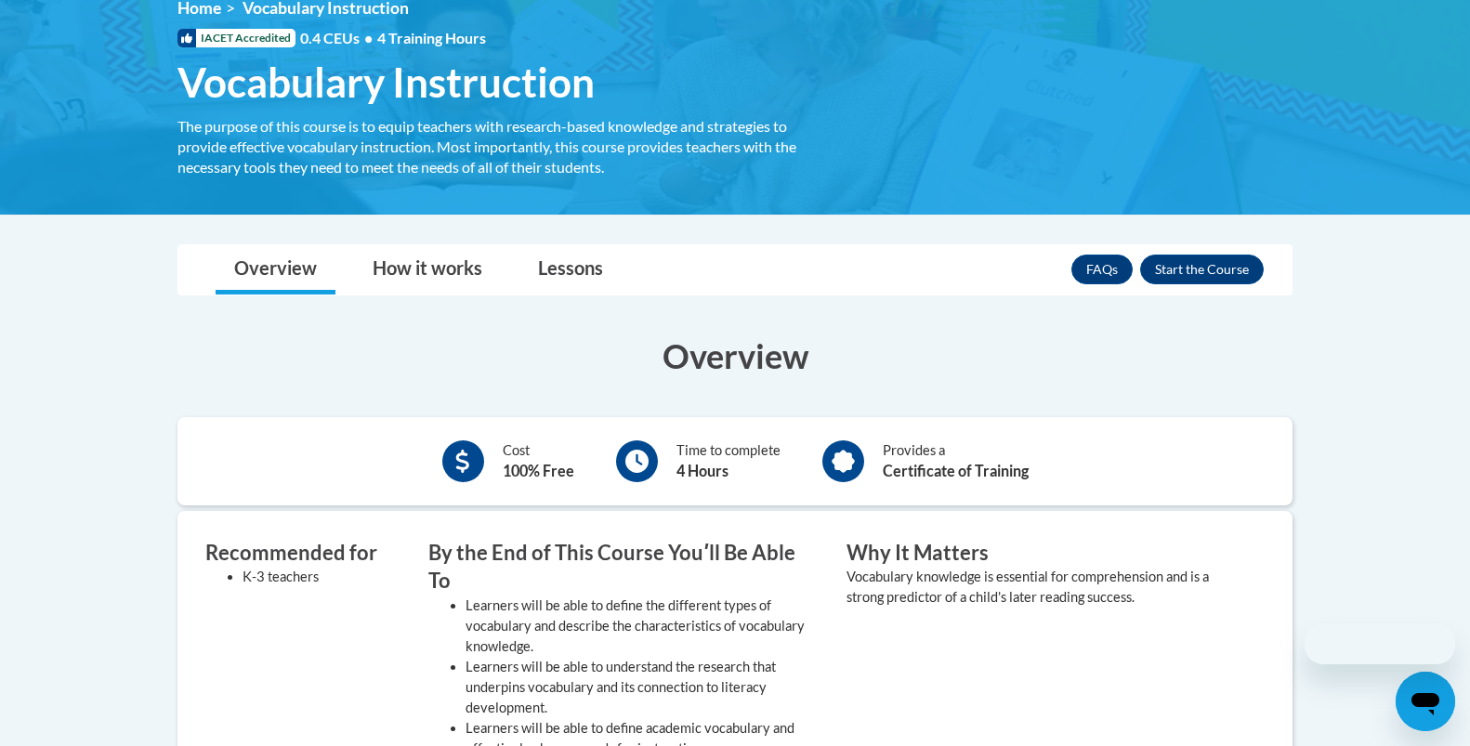
scroll to position [478, 0]
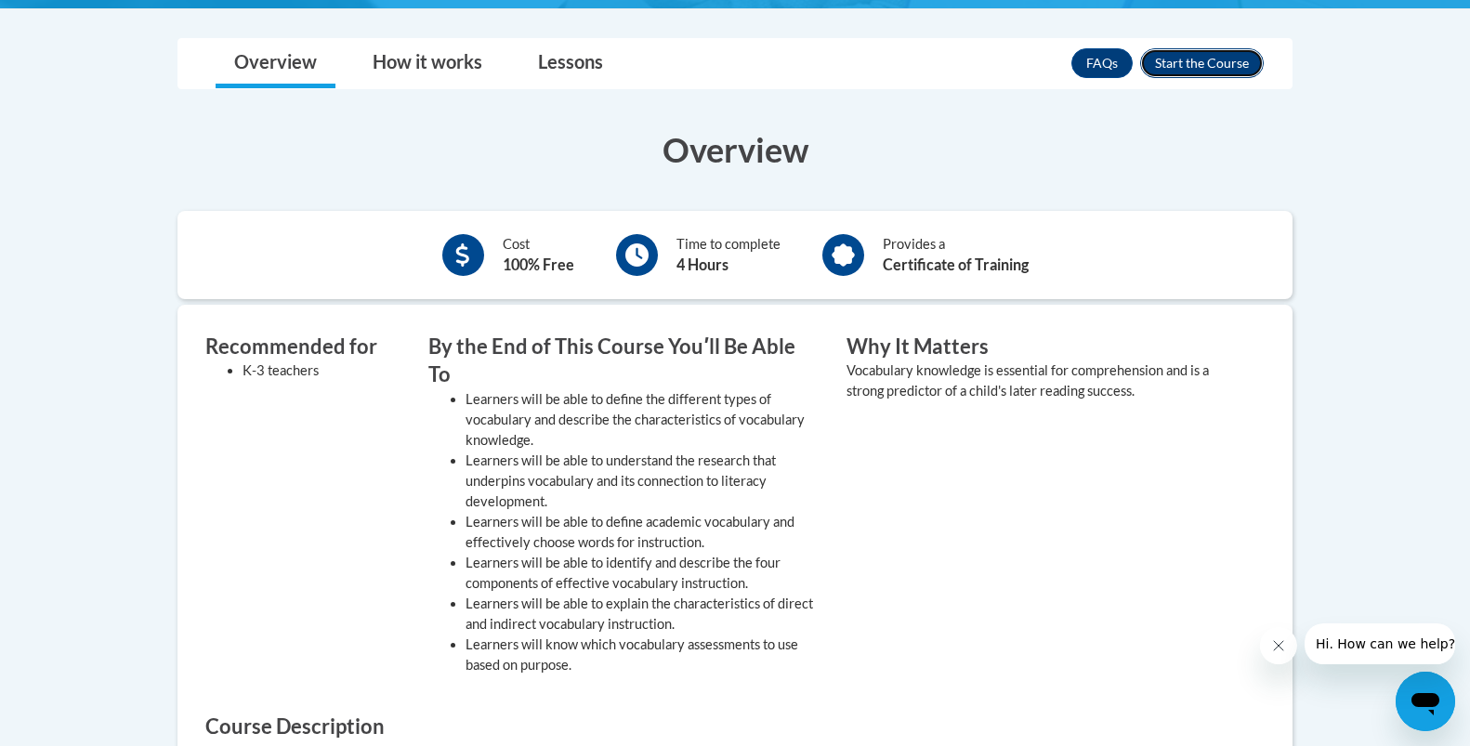
click at [1199, 75] on button "Enroll" at bounding box center [1202, 63] width 124 height 30
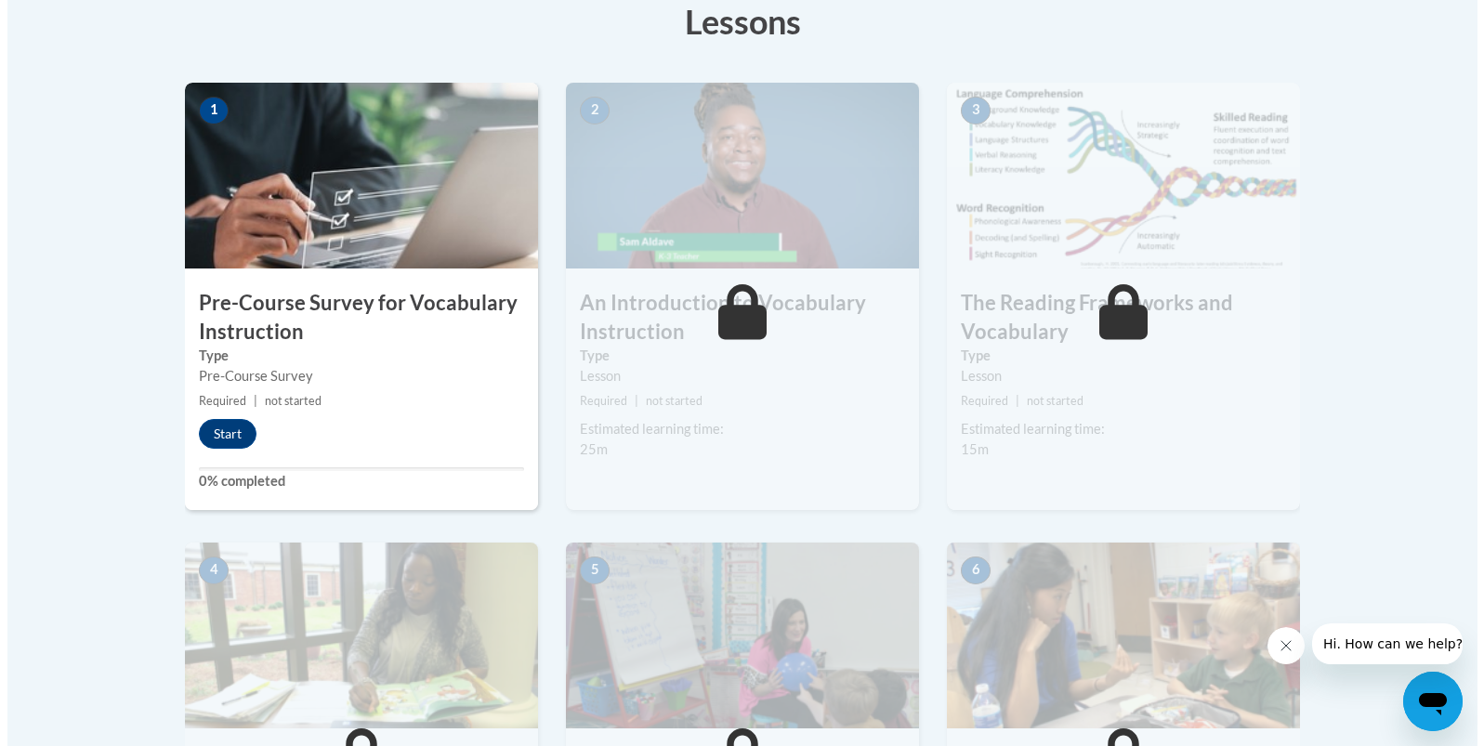
scroll to position [543, 0]
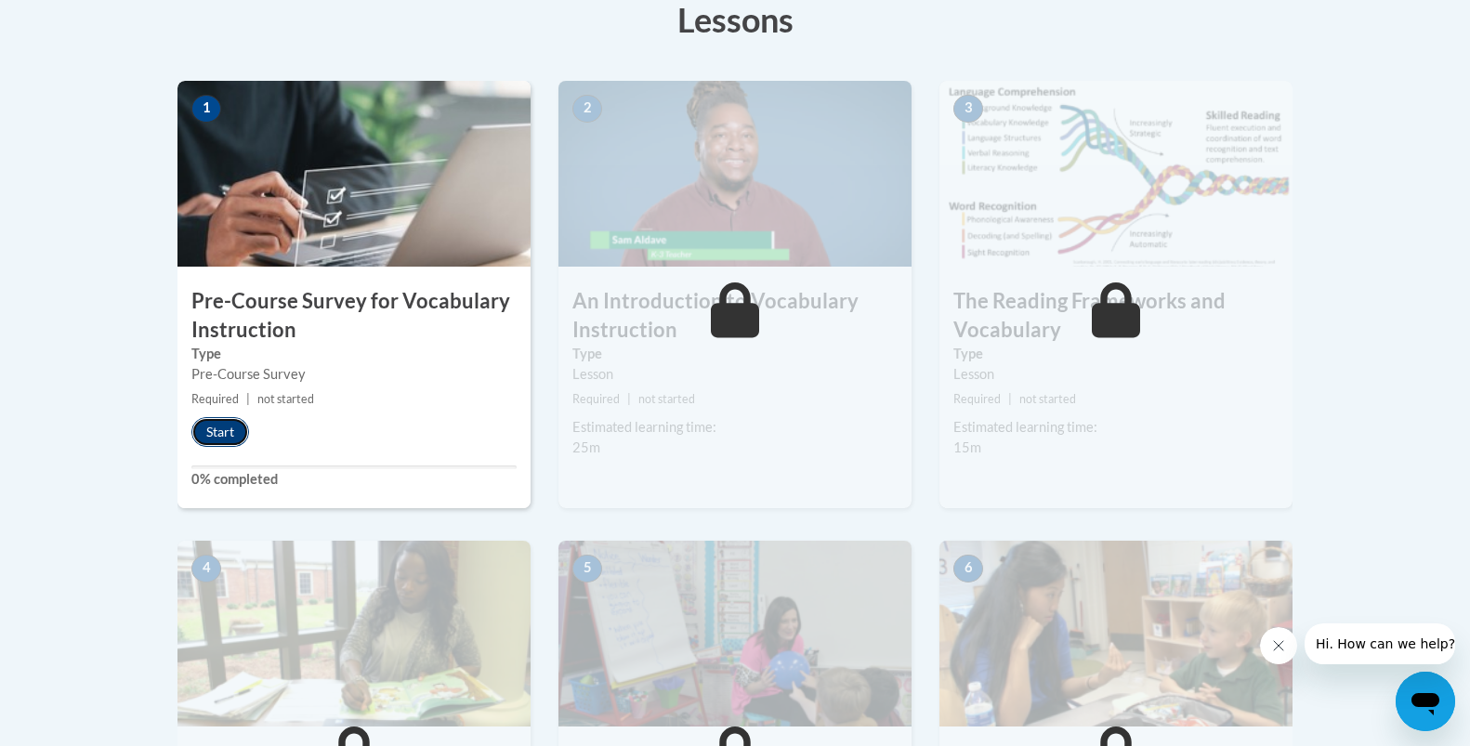
click at [228, 432] on button "Start" at bounding box center [220, 432] width 58 height 30
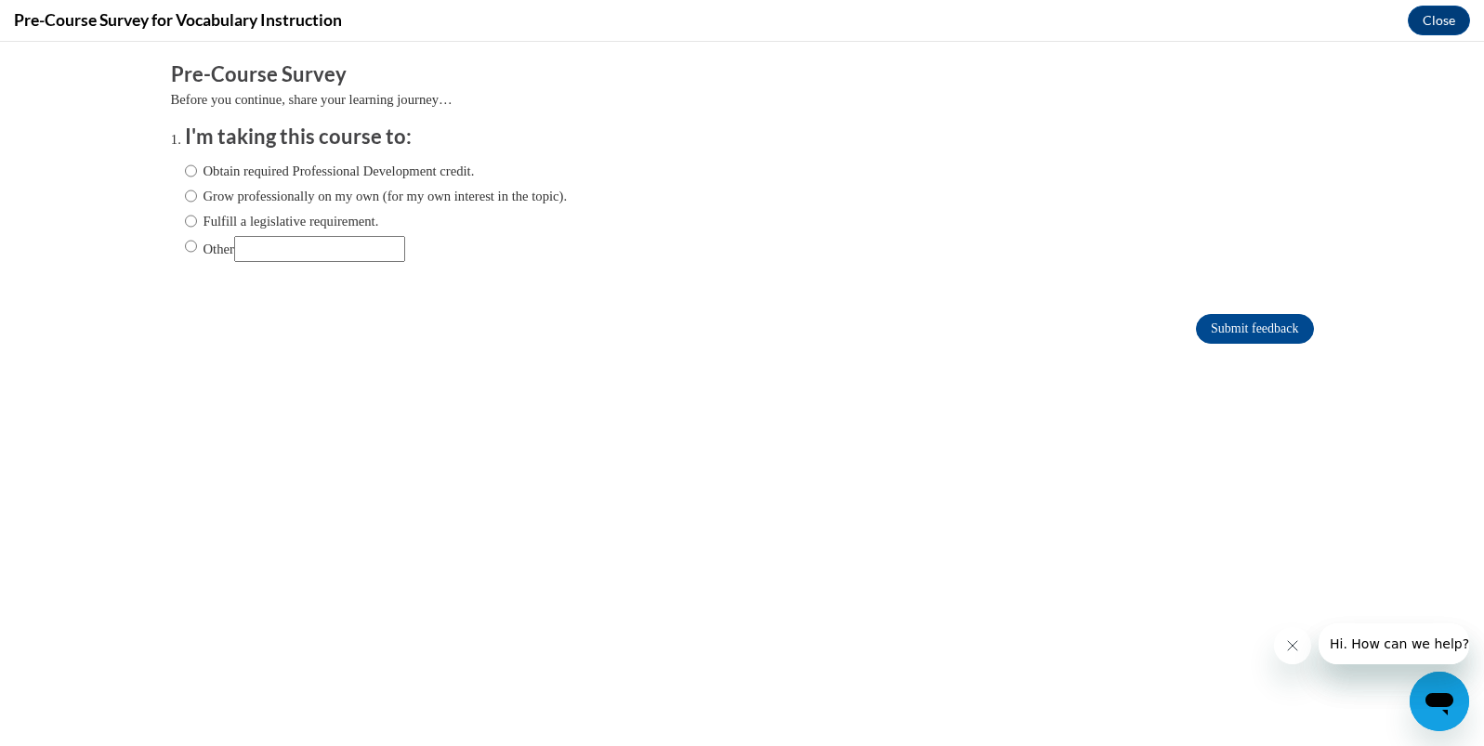
scroll to position [0, 0]
click at [256, 174] on label "Obtain required Professional Development credit." at bounding box center [330, 171] width 290 height 20
click at [197, 174] on input "Obtain required Professional Development credit." at bounding box center [191, 171] width 12 height 20
radio input "true"
click at [1222, 331] on input "Submit feedback" at bounding box center [1254, 329] width 117 height 30
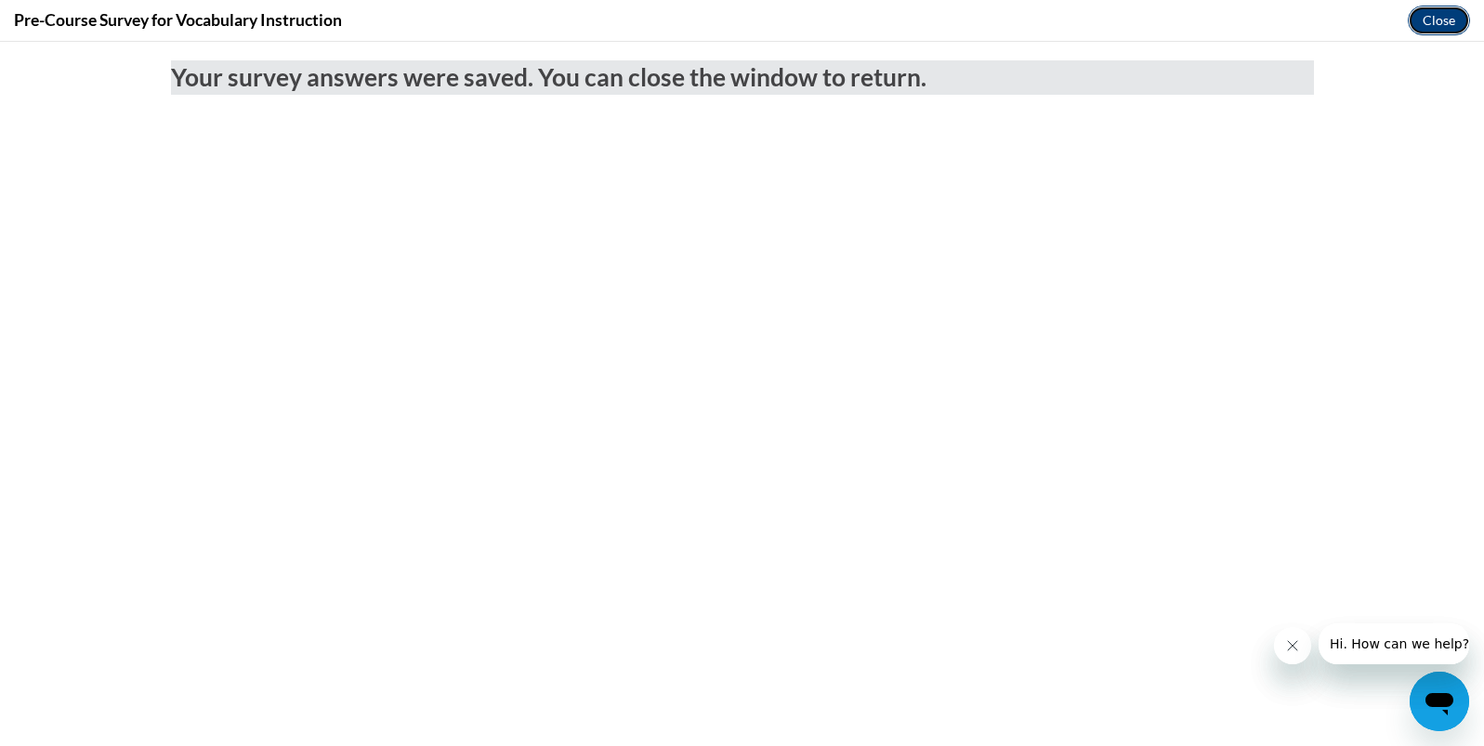
click at [1445, 27] on button "Close" at bounding box center [1438, 21] width 62 height 30
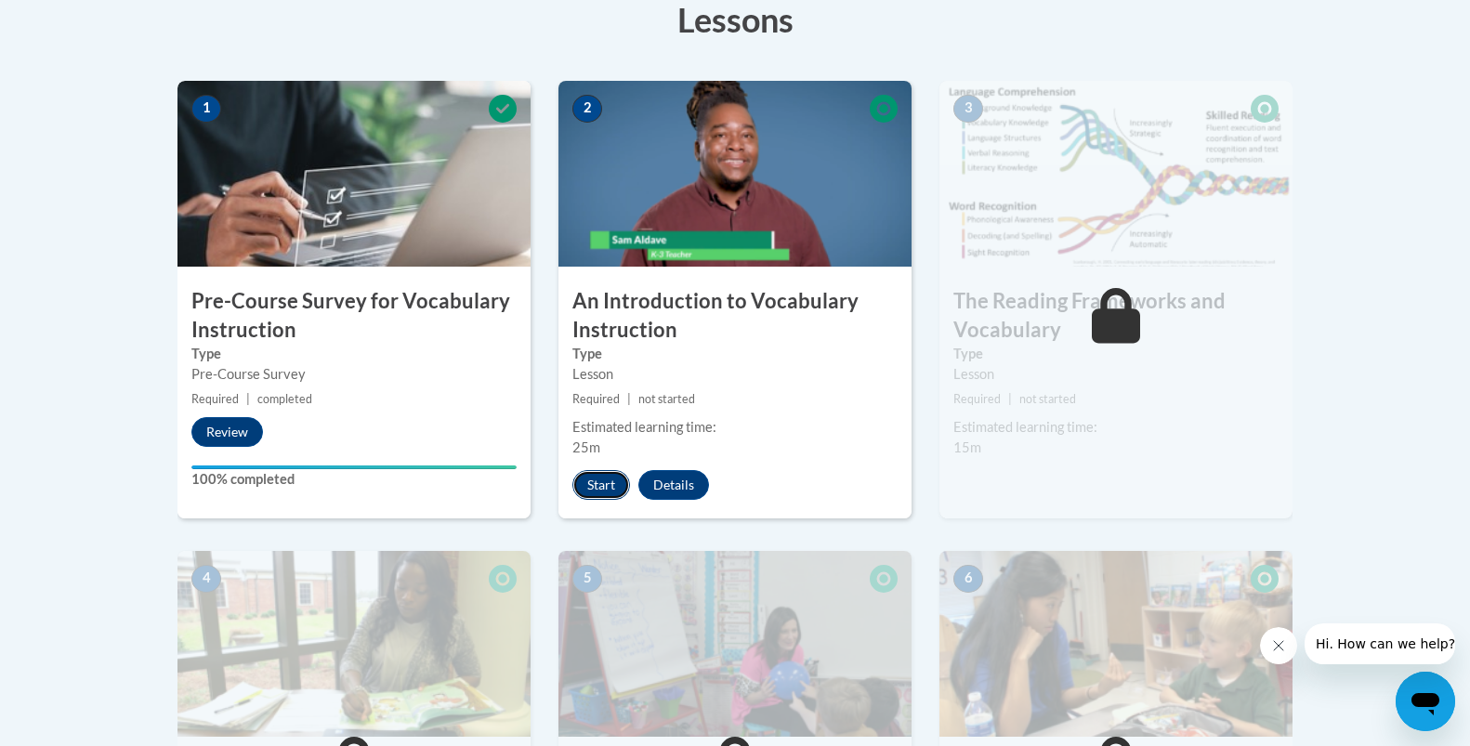
click at [610, 495] on button "Start" at bounding box center [601, 485] width 58 height 30
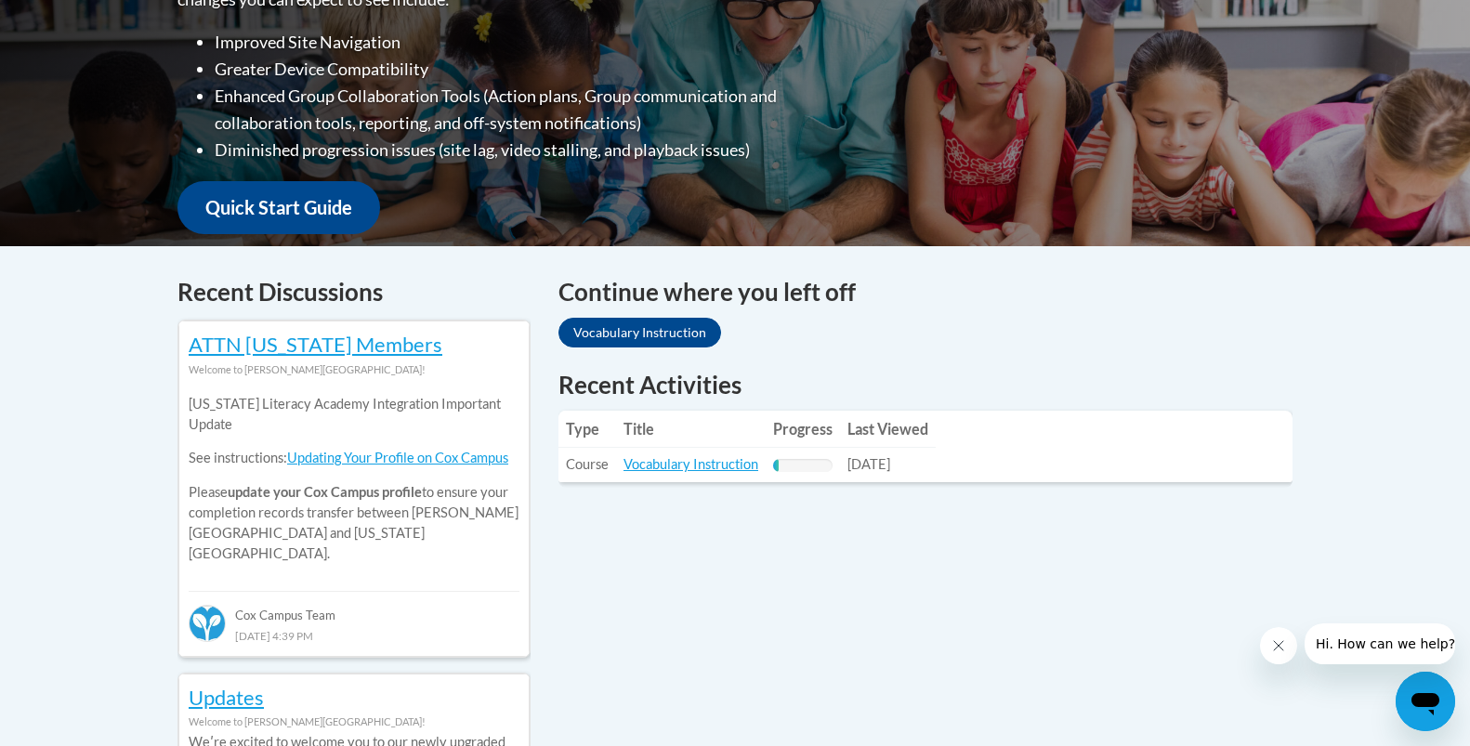
scroll to position [550, 0]
